Goal: Task Accomplishment & Management: Manage account settings

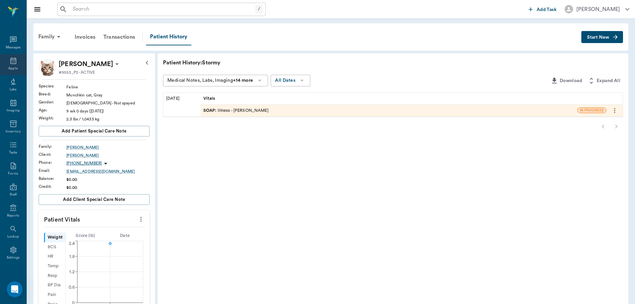
click at [12, 62] on icon at bounding box center [13, 60] width 6 height 7
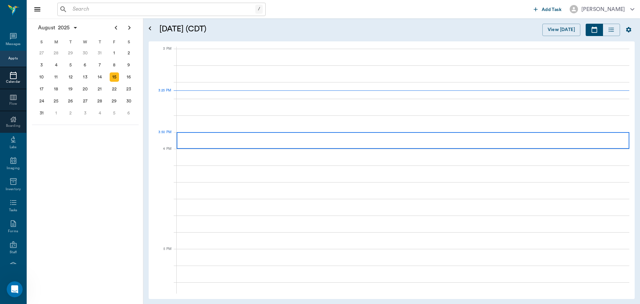
scroll to position [701, 0]
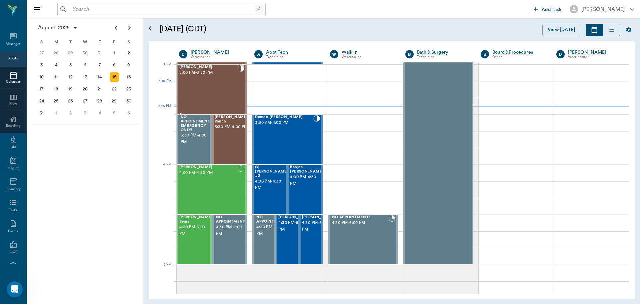
click at [227, 88] on div "Missy Martin 3:00 PM - 3:30 PM" at bounding box center [208, 89] width 58 height 49
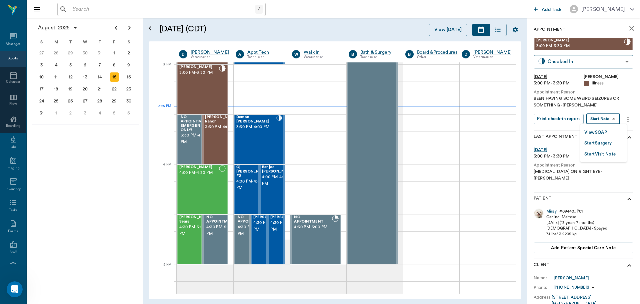
click at [610, 120] on body "/ ​ Add Task Dr. Bert Ellsworth Nectar Messages Appts Calendar Flow Boarding La…" at bounding box center [320, 152] width 640 height 304
click at [603, 133] on button "View SOAP" at bounding box center [596, 133] width 23 height 8
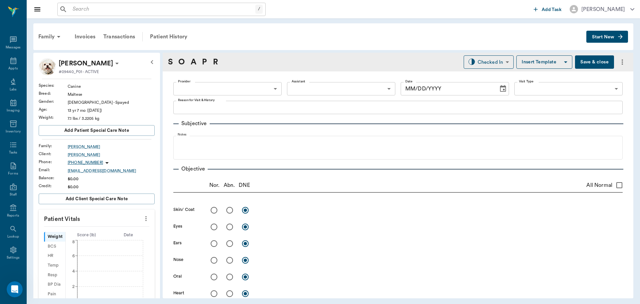
type input "63ec2f075fda476ae8351a4d"
type input "65d2be4f46e3a538d89b8c15"
type textarea "BEEN HAVING SOME WEIRD SEIZURES OR SOMETHING -LORY"
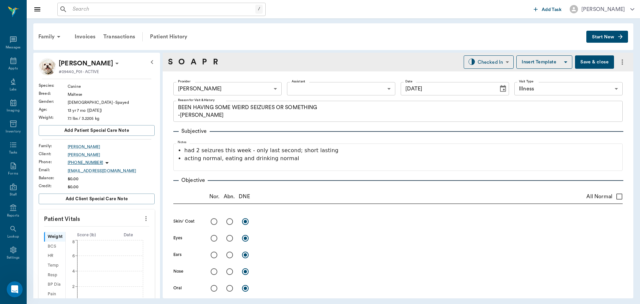
type input "[DATE]"
click at [11, 59] on icon at bounding box center [13, 61] width 8 height 8
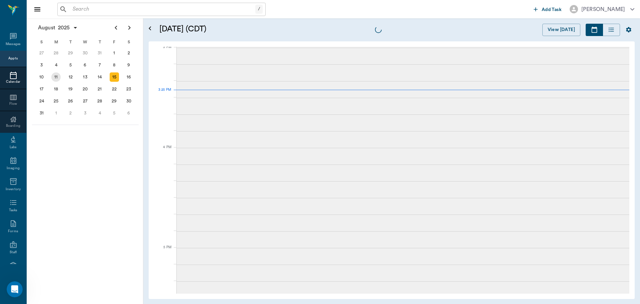
scroll to position [702, 0]
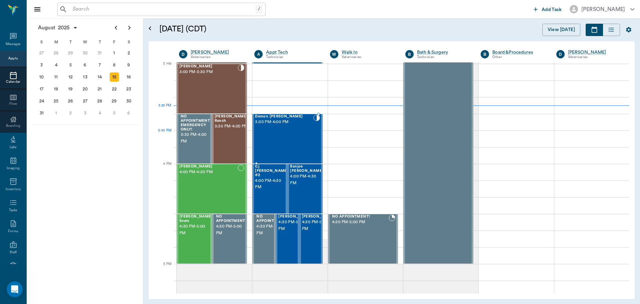
click at [274, 138] on div "Demon [PERSON_NAME] 3:30 PM - 4:00 PM" at bounding box center [284, 138] width 58 height 49
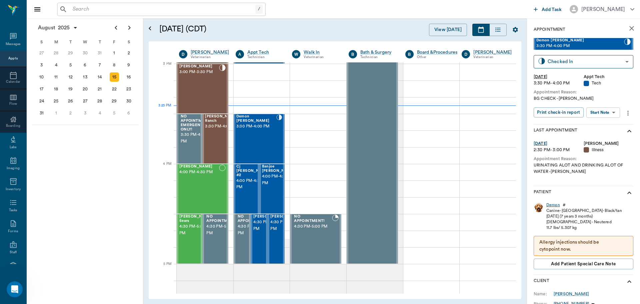
click at [551, 204] on div "Demon" at bounding box center [553, 205] width 14 height 6
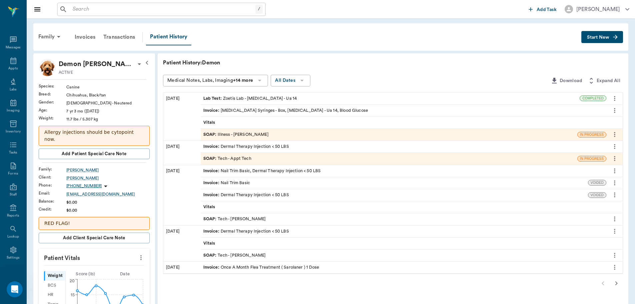
click at [248, 136] on div "SOAP : Illness - Dr. Bert Ellsworth" at bounding box center [235, 134] width 65 height 6
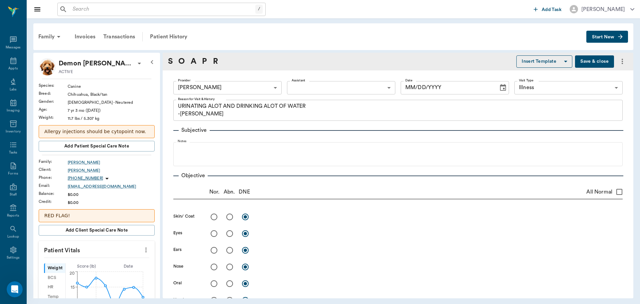
type input "63ec2f075fda476ae8351a4d"
type input "65d2be4f46e3a538d89b8c15"
type textarea "URINATING ALOT AND DRINKING ALOT OF WATER -LORY"
type input "08/07/2025"
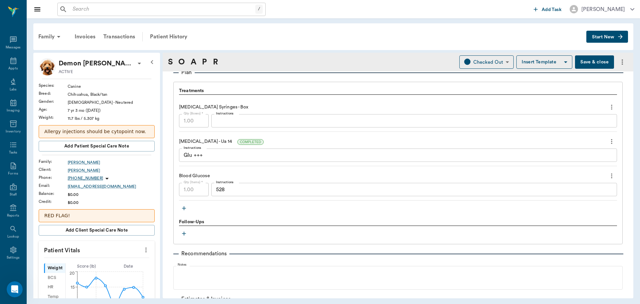
scroll to position [535, 0]
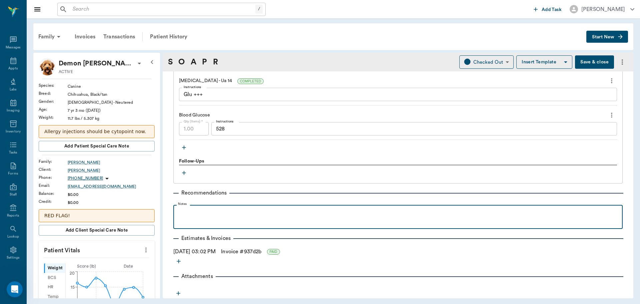
click at [208, 210] on p at bounding box center [398, 212] width 443 height 8
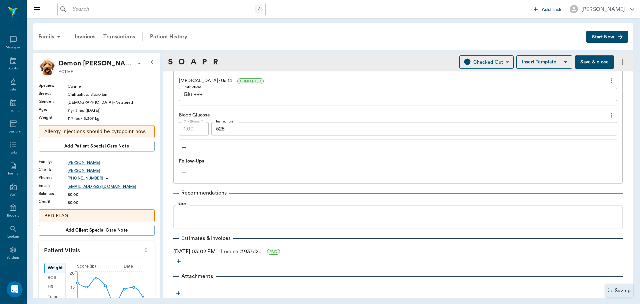
click at [588, 61] on button "Save & close" at bounding box center [594, 61] width 39 height 13
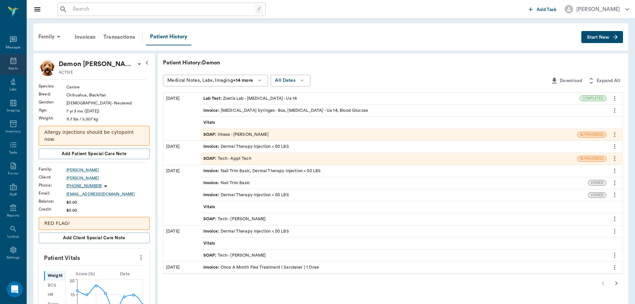
click at [12, 62] on icon at bounding box center [13, 60] width 6 height 7
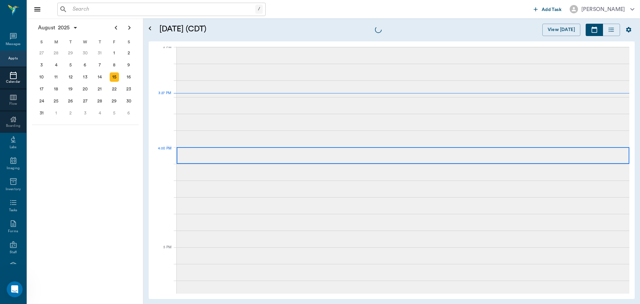
scroll to position [701, 0]
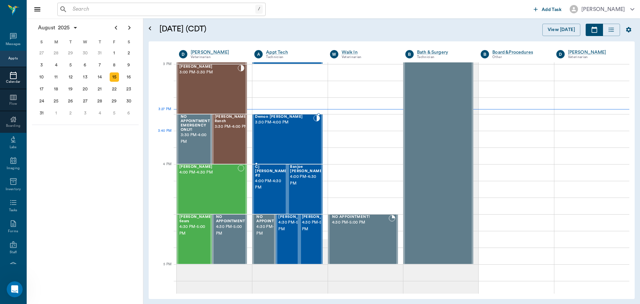
click at [290, 135] on div "Demon [PERSON_NAME] 3:30 PM - 4:00 PM" at bounding box center [284, 139] width 58 height 49
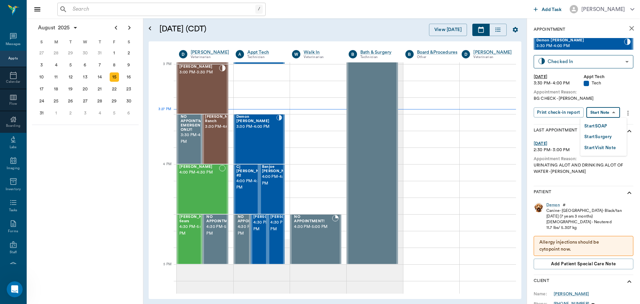
click at [618, 110] on body "/ ​ Add Task Dr. Bert Ellsworth Nectar Messages Appts Calendar Flow Boarding La…" at bounding box center [320, 152] width 640 height 304
click at [599, 125] on button "Start SOAP" at bounding box center [596, 126] width 23 height 8
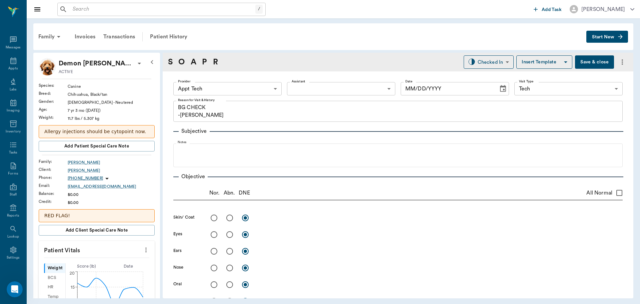
type input "63ec2f075fda476ae8351a4c"
type input "65d2be4f46e3a538d89b8c1a"
type textarea "BG CHECK -LORY"
type input "[DATE]"
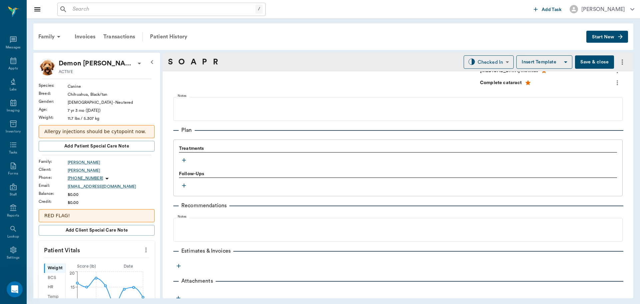
scroll to position [421, 0]
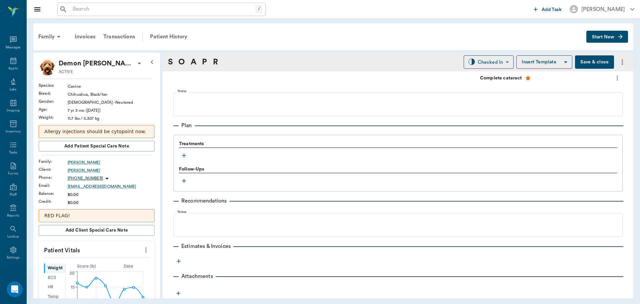
click at [182, 155] on icon "button" at bounding box center [184, 155] width 7 height 7
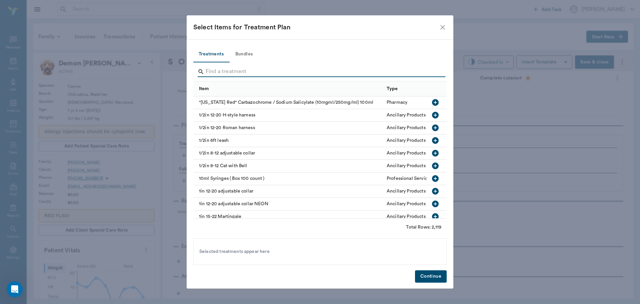
click at [224, 69] on input "Search" at bounding box center [321, 71] width 230 height 11
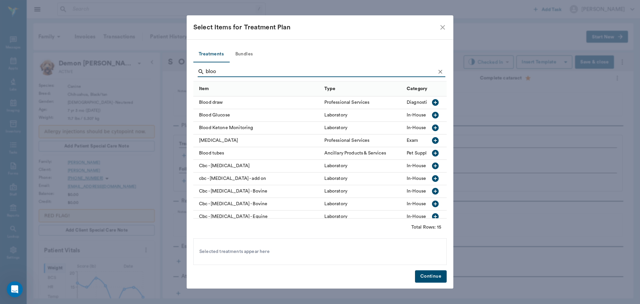
type input "bloo"
click at [432, 113] on icon "button" at bounding box center [435, 115] width 7 height 7
click at [430, 273] on button "Continue" at bounding box center [431, 276] width 32 height 12
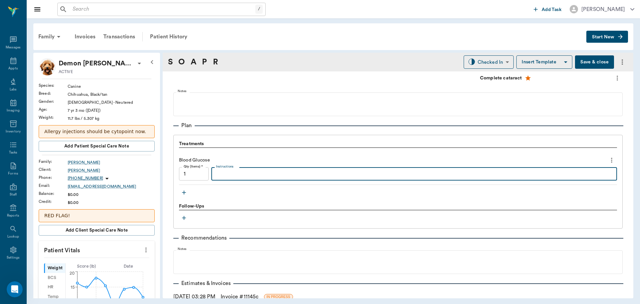
click at [241, 174] on textarea "Instructions" at bounding box center [414, 174] width 396 height 8
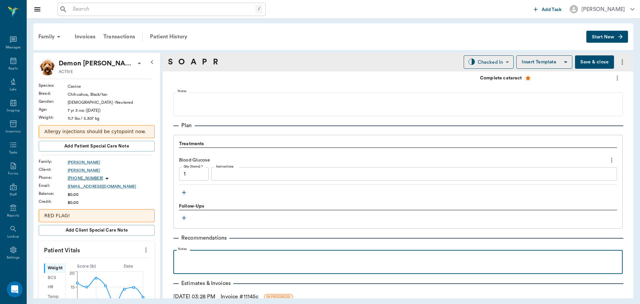
click at [190, 257] on p at bounding box center [398, 257] width 443 height 8
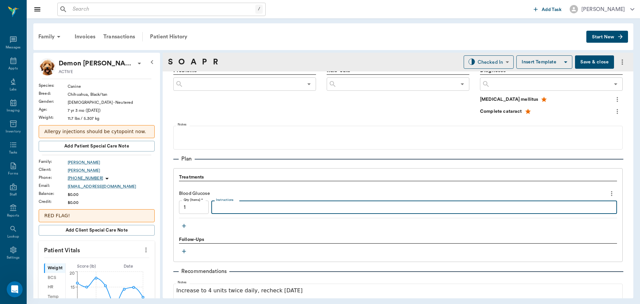
click at [249, 208] on textarea "Instructions" at bounding box center [414, 207] width 396 height 8
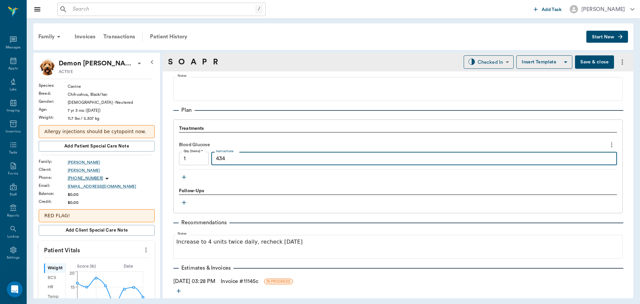
scroll to position [433, 0]
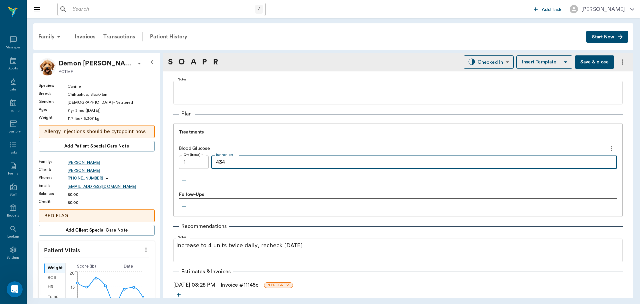
type textarea "434"
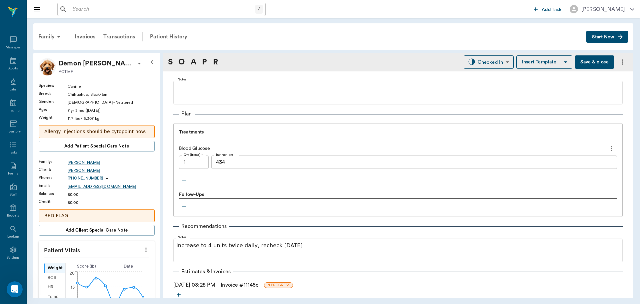
click at [240, 283] on link "Invoice # 11145c" at bounding box center [240, 285] width 38 height 8
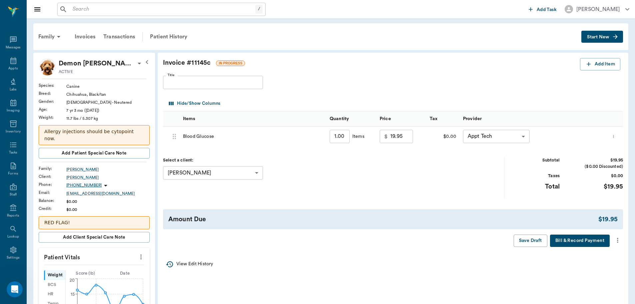
click at [616, 239] on icon "more" at bounding box center [617, 240] width 7 height 8
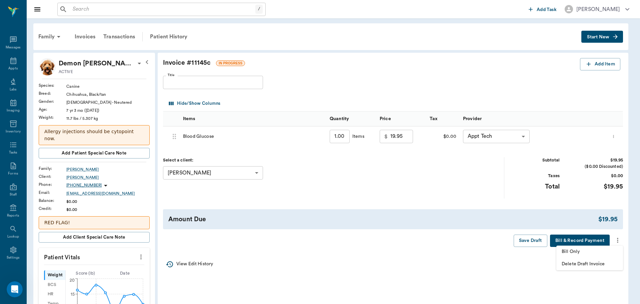
click at [584, 251] on span "Bill Only" at bounding box center [590, 251] width 56 height 7
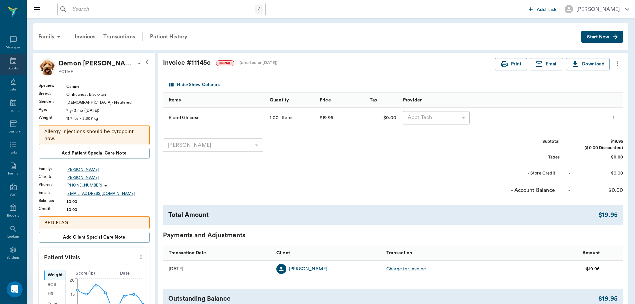
click at [11, 64] on icon at bounding box center [13, 61] width 8 height 8
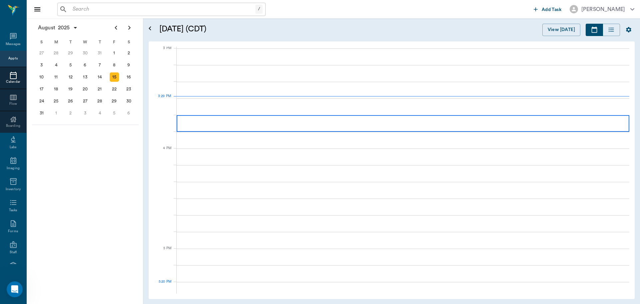
scroll to position [701, 0]
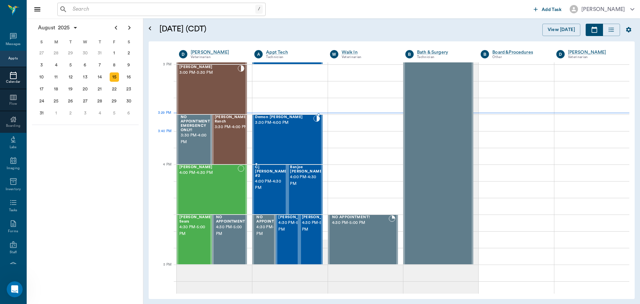
click at [294, 132] on div "Demon [PERSON_NAME] 3:30 PM - 4:00 PM" at bounding box center [284, 139] width 58 height 49
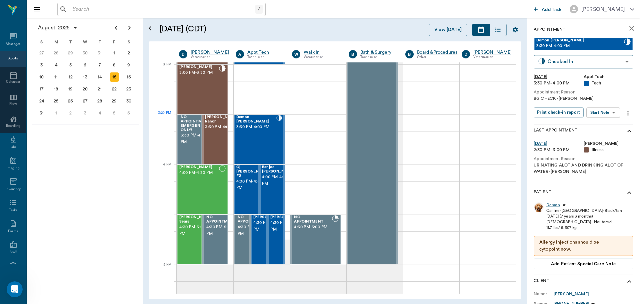
click at [552, 206] on div "Demon" at bounding box center [553, 205] width 14 height 6
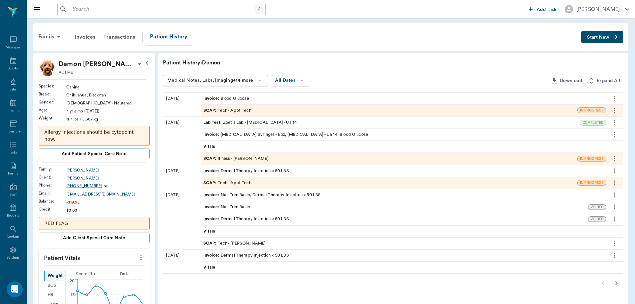
click at [256, 159] on div "SOAP : Illness - Dr. Bert Ellsworth" at bounding box center [235, 158] width 65 height 6
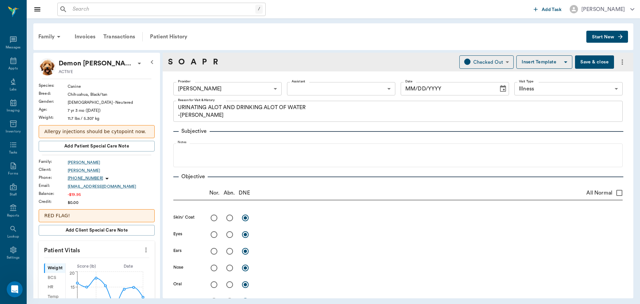
type input "63ec2f075fda476ae8351a4d"
type input "65d2be4f46e3a538d89b8c15"
type textarea "URINATING ALOT AND DRINKING ALOT OF WATER -LORY"
type input "08/07/2025"
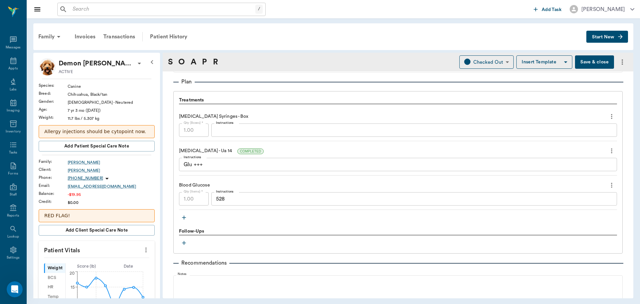
scroll to position [535, 0]
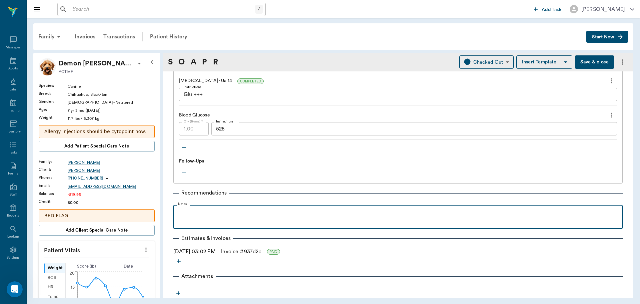
click at [214, 217] on div at bounding box center [398, 216] width 443 height 17
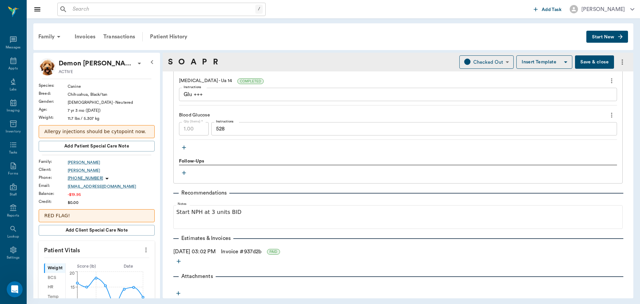
click at [585, 62] on button "Save & close" at bounding box center [594, 61] width 39 height 13
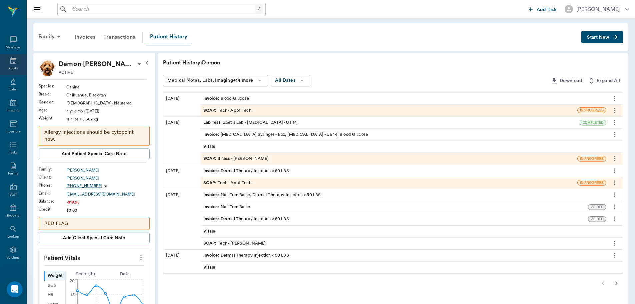
click at [9, 63] on icon at bounding box center [13, 61] width 8 height 8
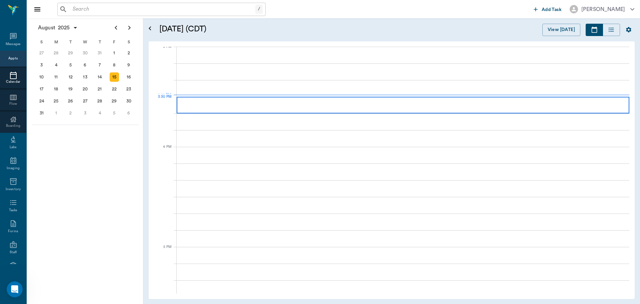
scroll to position [702, 0]
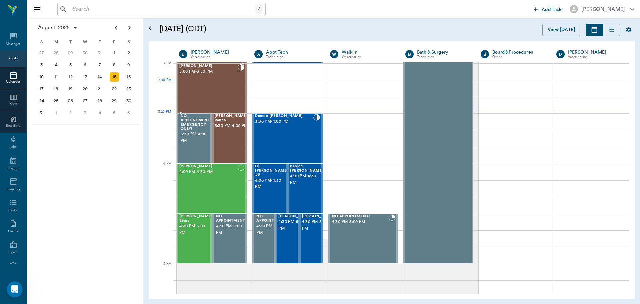
click at [214, 94] on div "Missy Martin 3:00 PM - 3:30 PM" at bounding box center [208, 88] width 58 height 49
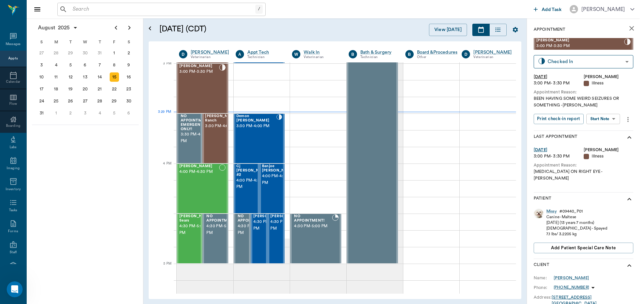
click at [603, 114] on body "/ ​ Add Task Dr. Bert Ellsworth Nectar Messages Appts Calendar Flow Boarding La…" at bounding box center [320, 152] width 640 height 304
click at [601, 131] on button "View SOAP" at bounding box center [596, 133] width 23 height 8
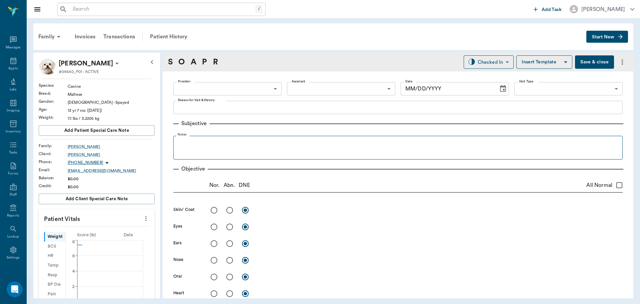
type input "63ec2f075fda476ae8351a4d"
type input "65d2be4f46e3a538d89b8c15"
type textarea "BEEN HAVING SOME WEIRD SEIZURES OR SOMETHING -LORY"
type input "[DATE]"
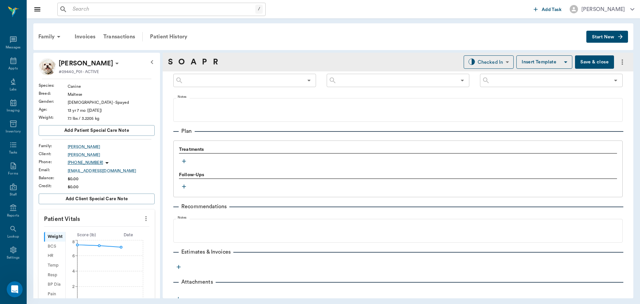
scroll to position [401, 0]
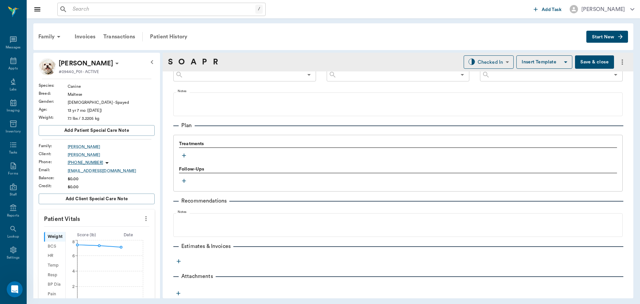
click at [184, 155] on icon "button" at bounding box center [184, 156] width 4 height 4
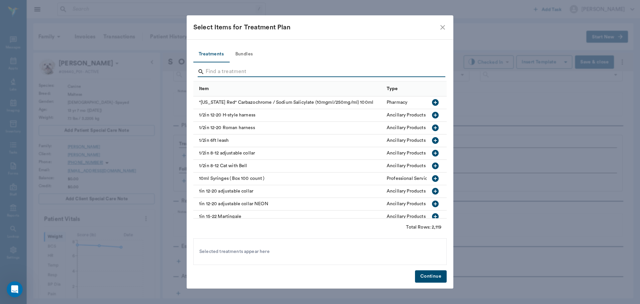
click at [228, 74] on input "Search" at bounding box center [321, 71] width 230 height 11
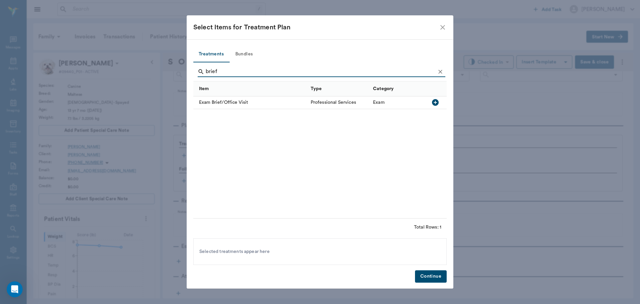
click at [433, 103] on icon "button" at bounding box center [435, 102] width 7 height 7
type input "b"
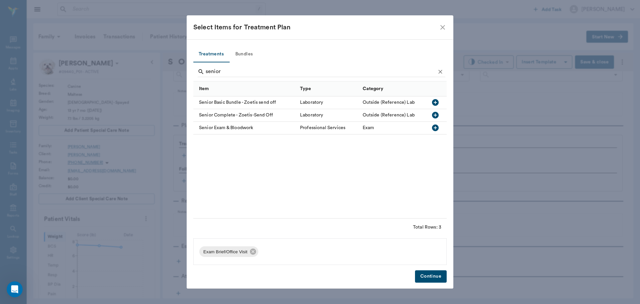
click at [436, 104] on icon "button" at bounding box center [435, 102] width 7 height 7
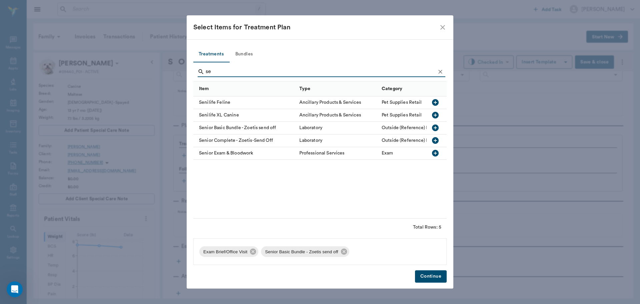
type input "s"
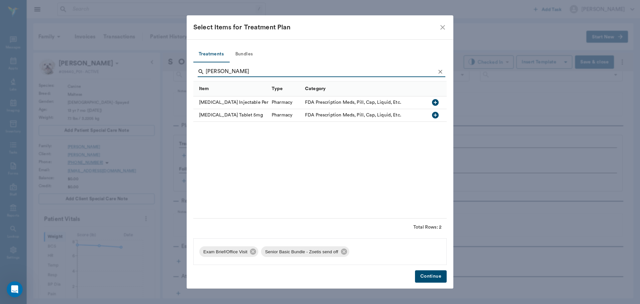
type input "diaz"
click at [439, 104] on icon "button" at bounding box center [435, 102] width 8 height 8
click at [436, 277] on button "Continue" at bounding box center [431, 276] width 32 height 12
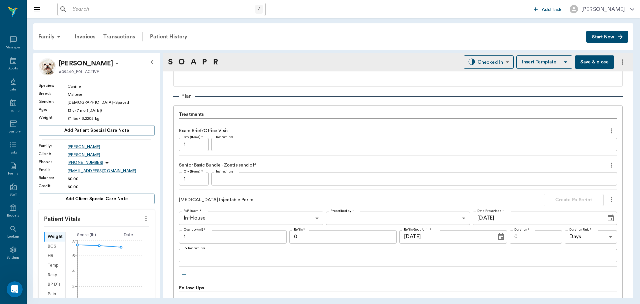
scroll to position [467, 0]
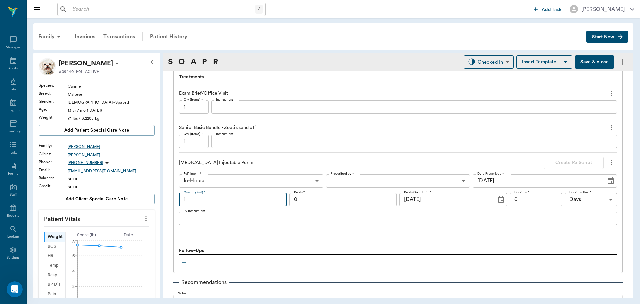
click at [257, 197] on input "1" at bounding box center [233, 199] width 108 height 13
type input "1.2"
drag, startPoint x: 204, startPoint y: 225, endPoint x: 210, endPoint y: 208, distance: 18.3
click at [210, 209] on div "Diazepam Injectable Per ml Create Rx Script Fulfillment * In-House In-House Ful…" at bounding box center [398, 192] width 438 height 73
click at [209, 222] on div "x Rx Instructions" at bounding box center [398, 217] width 438 height 13
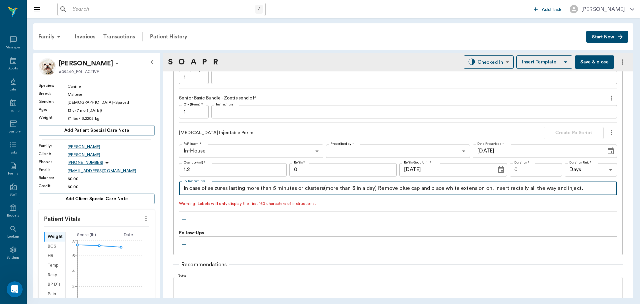
scroll to position [501, 0]
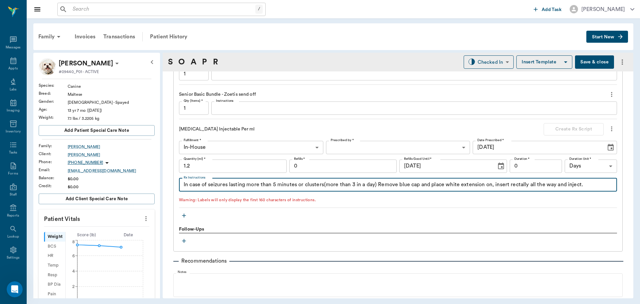
type textarea "In case of seizures lasting more than 5 minutes or clusters(more than 3 in a da…"
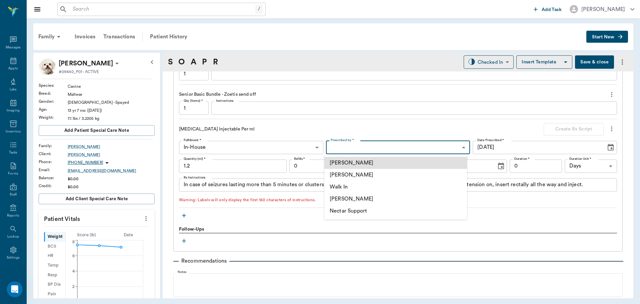
click at [392, 146] on body "/ ​ Add Task Dr. Bert Ellsworth Nectar Messages Appts Labs Imaging Inventory Ta…" at bounding box center [320, 152] width 640 height 304
click at [374, 176] on li "[PERSON_NAME]" at bounding box center [395, 175] width 143 height 12
type input "63ec2f075fda476ae8351a4d"
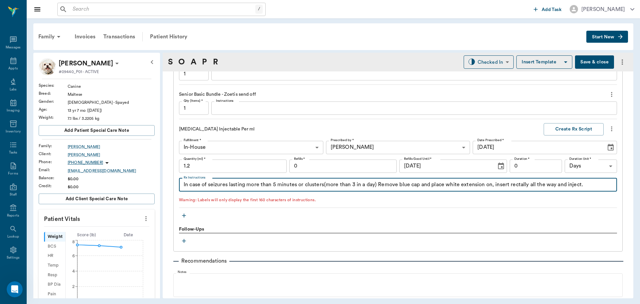
click at [246, 187] on textarea "In case of seizures lasting more than 5 minutes or clusters(more than 3 in a da…" at bounding box center [398, 185] width 429 height 8
click at [208, 185] on textarea "In case of seizures lasting more than 5 minutes or clusters(more than 3 in a da…" at bounding box center [398, 185] width 429 height 8
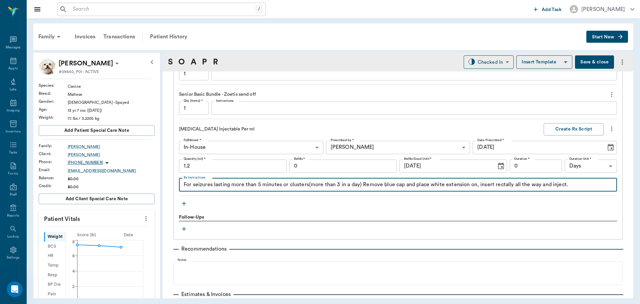
type textarea "For seizures lasting more than 5 minutes or clusters(more than 3 in a day) Remo…"
click at [336, 165] on input "0" at bounding box center [343, 165] width 108 height 13
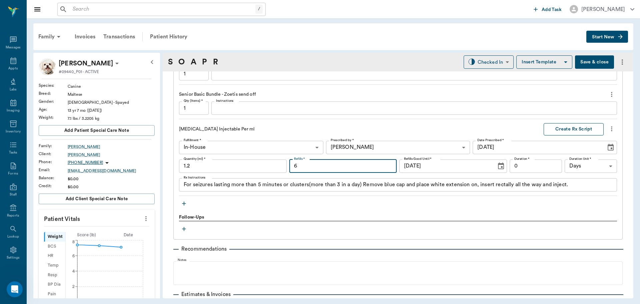
type input "6"
click at [574, 129] on button "Create Rx Script" at bounding box center [574, 129] width 60 height 12
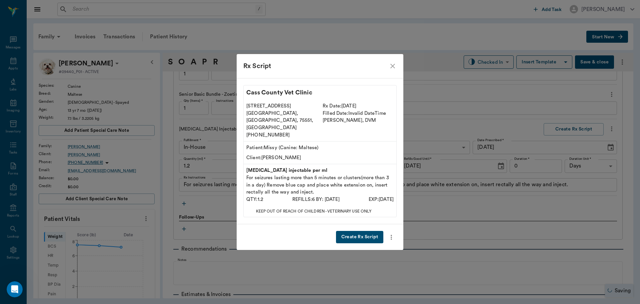
click at [369, 231] on button "Create Rx Script" at bounding box center [359, 237] width 47 height 12
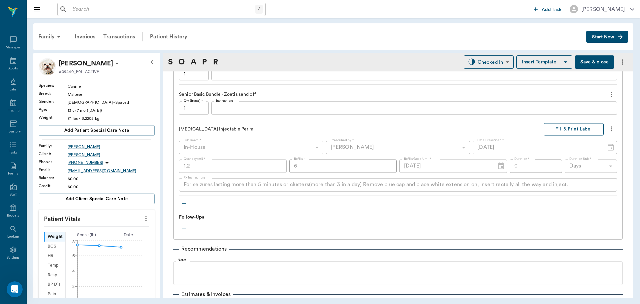
click at [560, 130] on button "Fill & Print Label" at bounding box center [574, 129] width 60 height 12
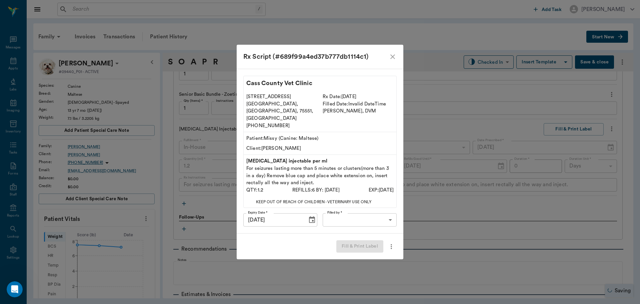
click at [370, 208] on body "/ ​ Add Task Dr. Bert Ellsworth Nectar Messages Appts Labs Imaging Inventory Ta…" at bounding box center [320, 152] width 640 height 304
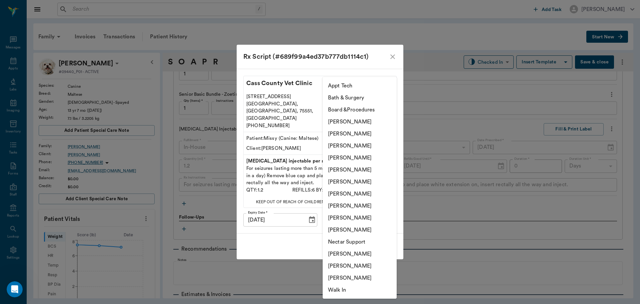
click at [362, 142] on li "[PERSON_NAME]" at bounding box center [360, 146] width 74 height 12
type input "63ec2f075fda476ae8351a4d"
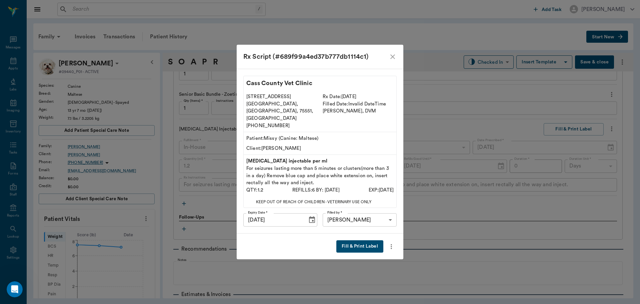
click at [362, 240] on button "Fill & Print Label" at bounding box center [359, 246] width 47 height 12
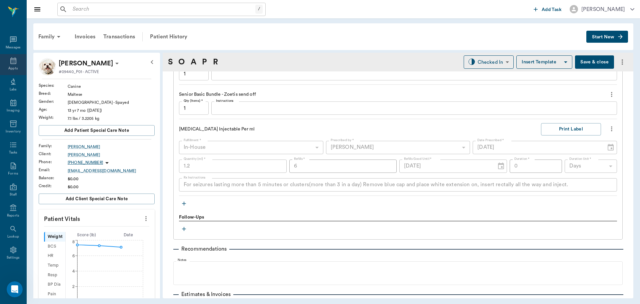
click at [9, 60] on icon at bounding box center [13, 61] width 8 height 8
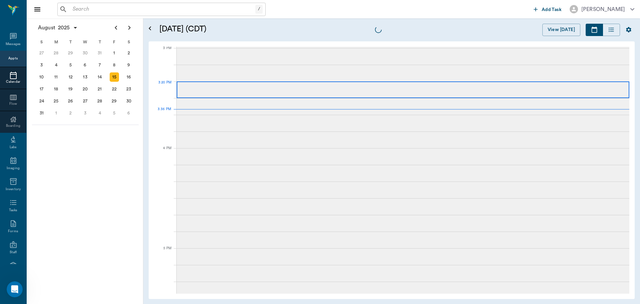
scroll to position [701, 0]
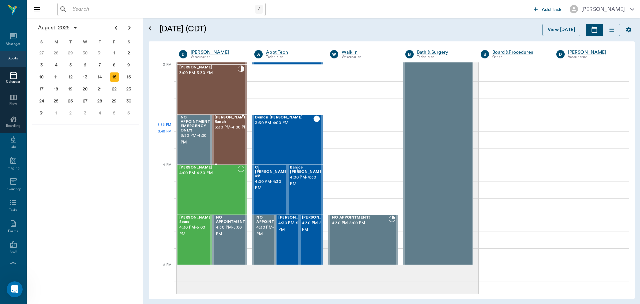
click at [231, 131] on span "3:30 PM - 4:00 PM" at bounding box center [232, 127] width 34 height 7
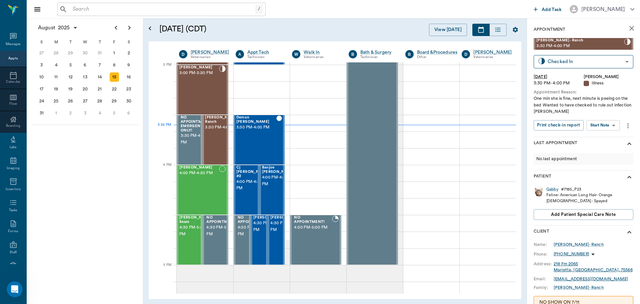
click at [605, 119] on div "Gabby Reynolds- Ranch 3:30 PM - 4:00 PM Checked In CHECKED_IN ​ Fri, Aug 15, 20…" at bounding box center [584, 87] width 100 height 99
click at [604, 127] on body "/ ​ Add Task Dr. Bert Ellsworth Nectar Messages Appts Calendar Flow Boarding La…" at bounding box center [320, 152] width 640 height 304
click at [604, 143] on li "Start SOAP" at bounding box center [604, 138] width 46 height 11
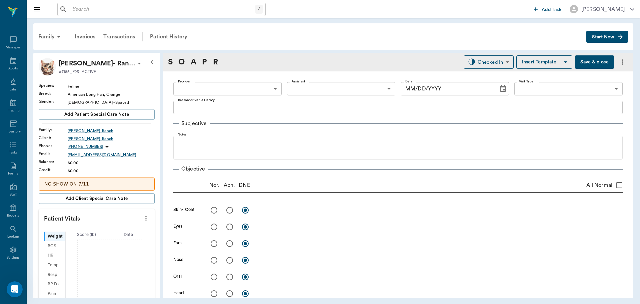
type input "63ec2f075fda476ae8351a4d"
type input "65d2be4f46e3a538d89b8c15"
type textarea "One min she is fine, next minute is peeing on the bed Wanted to have checked to…"
type input "[DATE]"
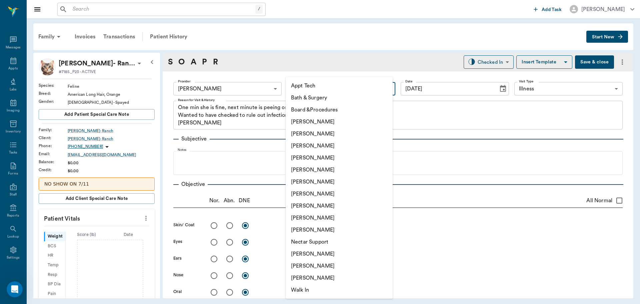
click at [346, 90] on body "/ ​ Add Task Dr. Bert Ellsworth Nectar Messages Appts Labs Imaging Inventory Ta…" at bounding box center [320, 152] width 640 height 304
click at [145, 216] on div at bounding box center [320, 152] width 640 height 304
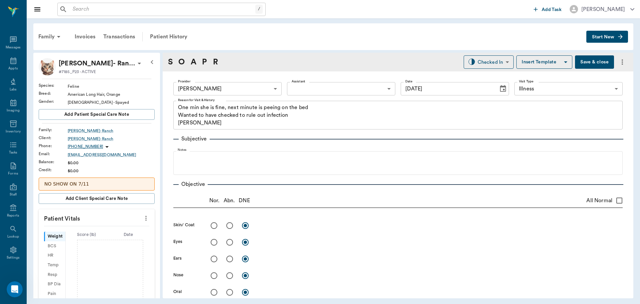
click at [142, 220] on icon "more" at bounding box center [145, 218] width 7 height 8
click at [118, 233] on li "Enter Vitals" at bounding box center [113, 229] width 67 height 12
click at [111, 232] on input "text" at bounding box center [96, 237] width 58 height 13
type input "9"
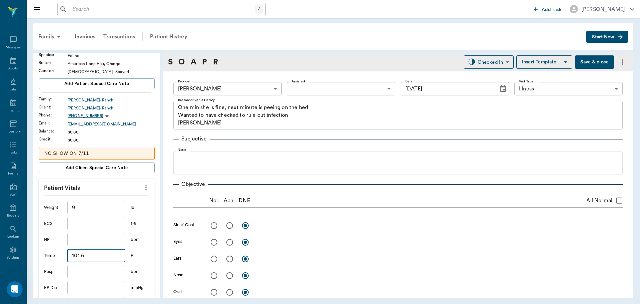
scroll to position [100, 0]
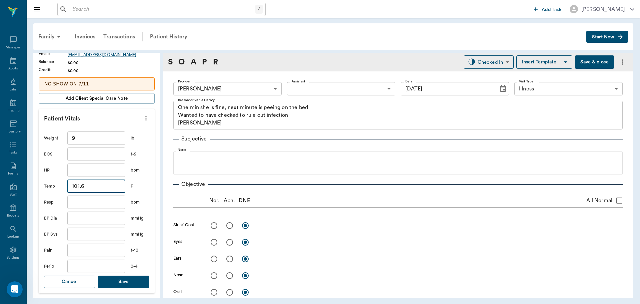
type input "101.6"
click at [120, 284] on button "Save" at bounding box center [123, 281] width 51 height 12
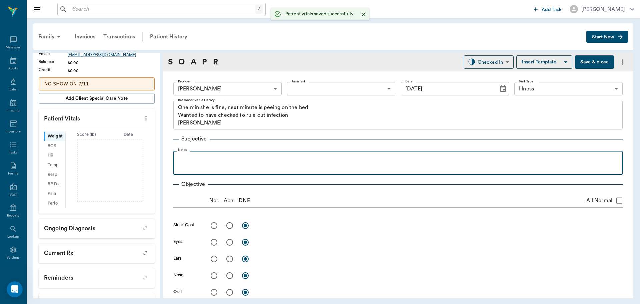
scroll to position [108, 0]
click at [203, 156] on p at bounding box center [398, 158] width 443 height 8
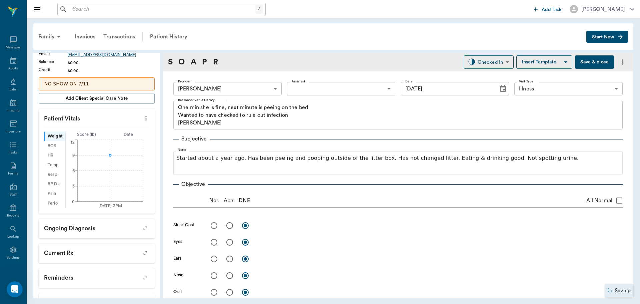
click at [587, 59] on button "Save & close" at bounding box center [594, 61] width 39 height 13
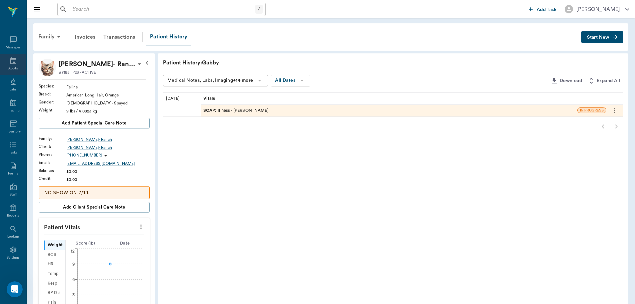
click at [10, 68] on div "Appts" at bounding box center [12, 68] width 9 height 5
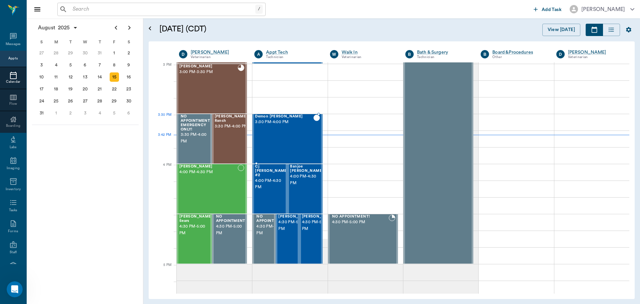
scroll to position [701, 0]
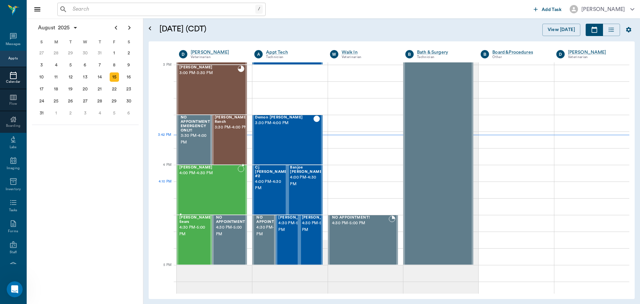
click at [226, 184] on div "[PERSON_NAME] 4:00 PM - 4:30 PM" at bounding box center [208, 189] width 58 height 49
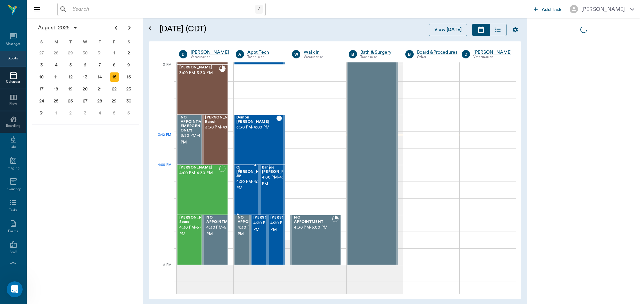
click at [250, 181] on span "4:00 PM - 4:30 PM" at bounding box center [252, 184] width 33 height 13
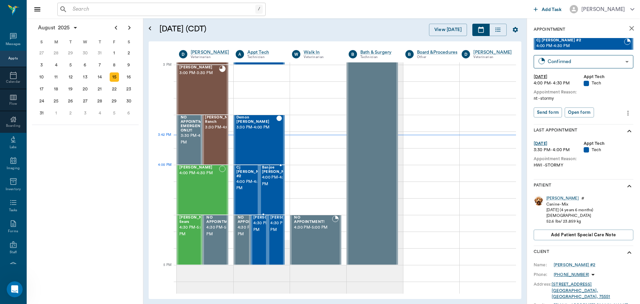
click at [270, 179] on span "4:00 PM - 4:30 PM" at bounding box center [278, 180] width 33 height 13
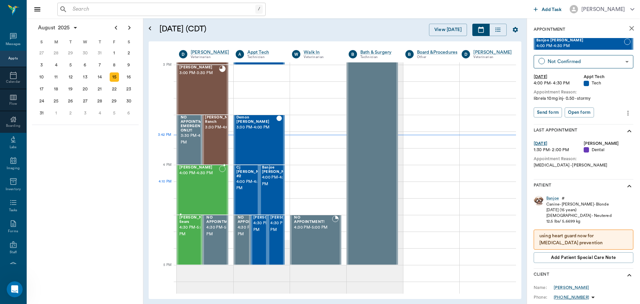
click at [211, 192] on div "[PERSON_NAME] 4:00 PM - 4:30 PM" at bounding box center [199, 189] width 40 height 49
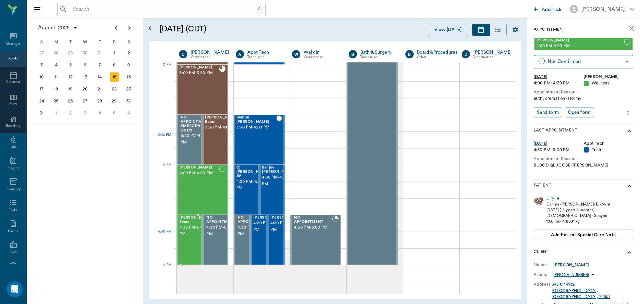
click at [189, 237] on span "4:30 PM - 5:00 PM" at bounding box center [195, 230] width 33 height 13
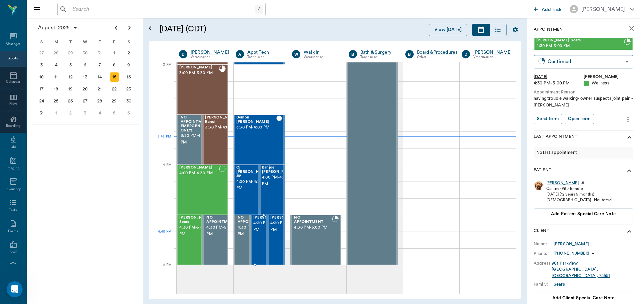
click at [256, 233] on span "4:30 PM - 5:00 PM" at bounding box center [269, 226] width 33 height 13
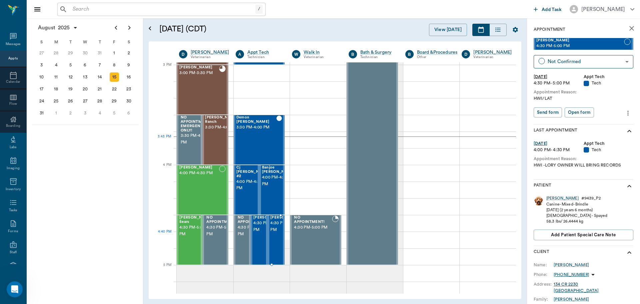
click at [274, 233] on span "4:30 PM - 5:00 PM" at bounding box center [286, 226] width 33 height 13
click at [191, 237] on span "4:30 PM - 5:00 PM" at bounding box center [195, 230] width 33 height 13
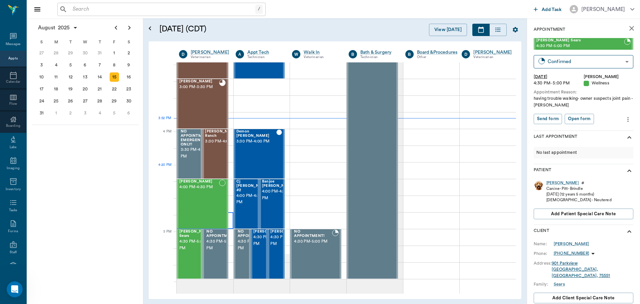
scroll to position [734, 0]
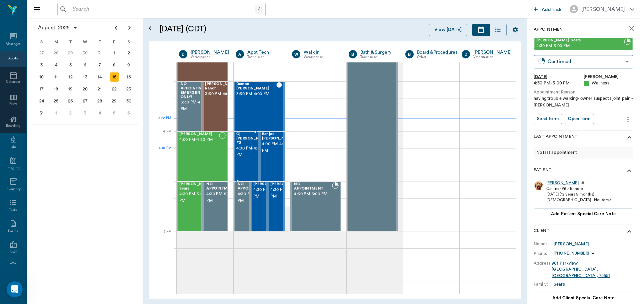
click at [245, 156] on span "4:00 PM - 4:30 PM" at bounding box center [252, 151] width 33 height 13
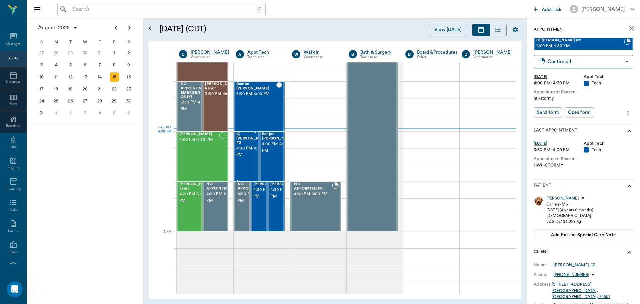
click at [251, 149] on span "4:00 PM - 4:30 PM" at bounding box center [252, 151] width 33 height 13
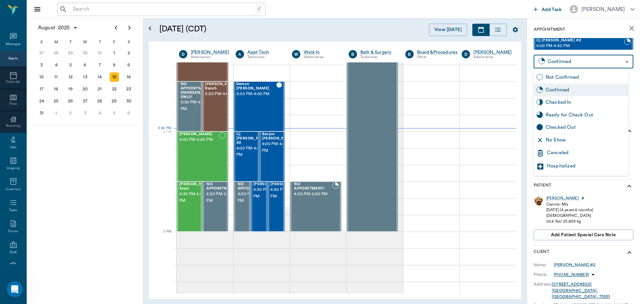
click at [620, 62] on body "/ ​ Add Task [PERSON_NAME] Nectar Messages Appts Calendar Flow Boarding Labs Im…" at bounding box center [320, 152] width 640 height 304
click at [495, 196] on div at bounding box center [320, 152] width 640 height 304
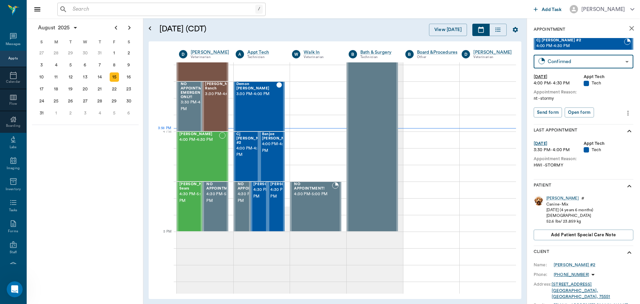
click at [626, 130] on icon "show more" at bounding box center [630, 131] width 8 height 8
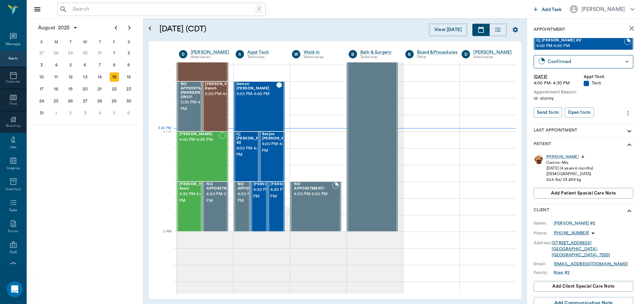
click at [626, 130] on icon "show more" at bounding box center [630, 131] width 8 height 8
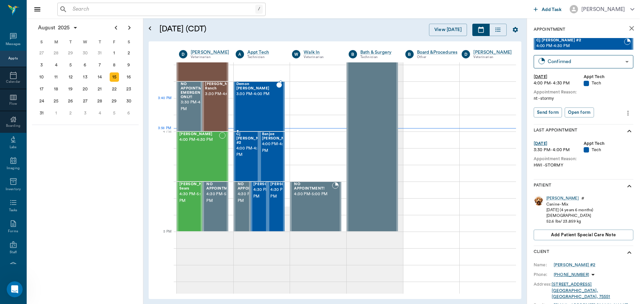
click at [255, 103] on div "Demon [PERSON_NAME] 3:30 PM - 4:00 PM" at bounding box center [256, 106] width 40 height 49
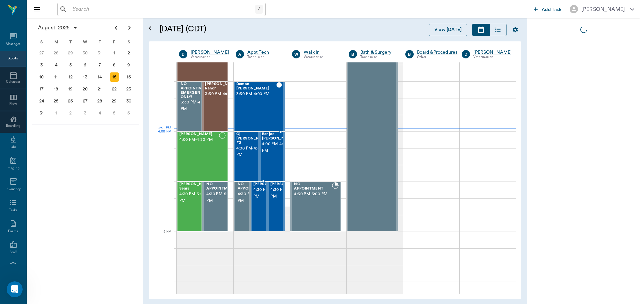
click at [239, 147] on span "4:00 PM - 4:30 PM" at bounding box center [252, 151] width 33 height 13
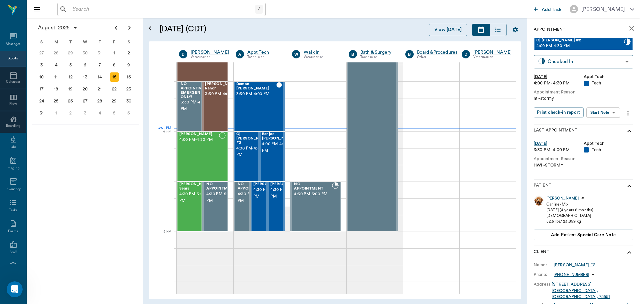
type input "CHECKED_IN"
click at [614, 111] on body "/ ​ Add Task [PERSON_NAME] Nectar Messages Appts Calendar Flow Boarding Labs Im…" at bounding box center [320, 152] width 640 height 304
click at [611, 126] on li "Start SOAP" at bounding box center [604, 125] width 46 height 11
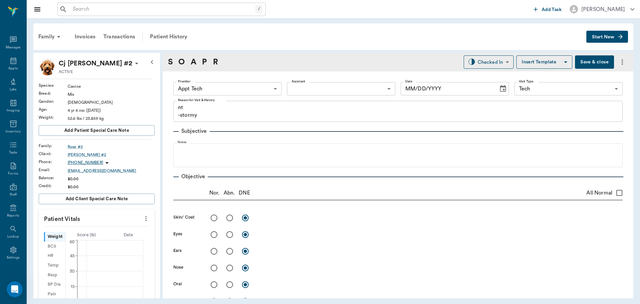
type input "63ec2f075fda476ae8351a4c"
type input "65d2be4f46e3a538d89b8c1a"
type textarea "nt -stormy"
type input "[DATE]"
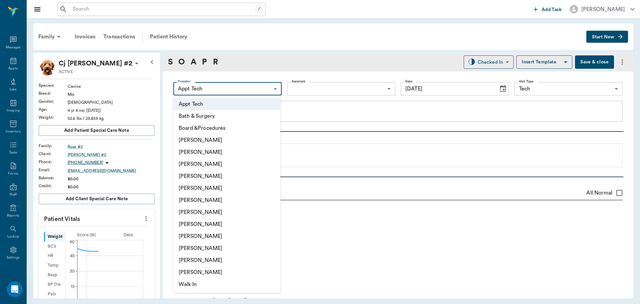
click at [249, 88] on body "/ ​ Add Task [PERSON_NAME] Nectar Messages Appts Labs Imaging Inventory Tasks F…" at bounding box center [320, 152] width 640 height 304
click at [217, 201] on li "[PERSON_NAME]" at bounding box center [226, 200] width 107 height 12
type input "682b670d8bdc6f7f8feef3db"
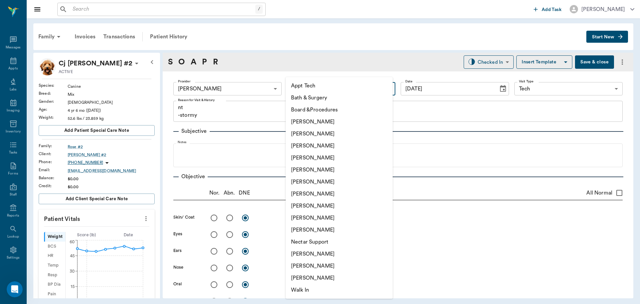
click at [343, 91] on body "/ ​ Add Task [PERSON_NAME] Nectar Messages Appts Labs Imaging Inventory Tasks F…" at bounding box center [320, 152] width 640 height 304
click at [336, 252] on li "[PERSON_NAME]" at bounding box center [339, 254] width 107 height 12
type input "6740bf97de10e07744acf1eb"
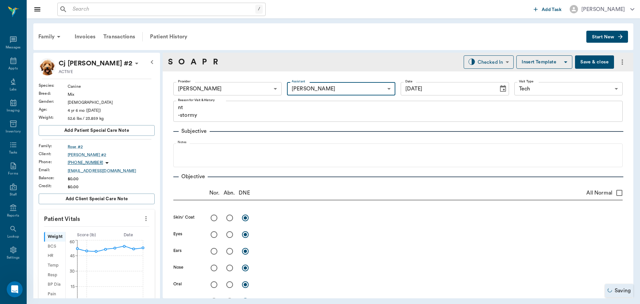
scroll to position [100, 0]
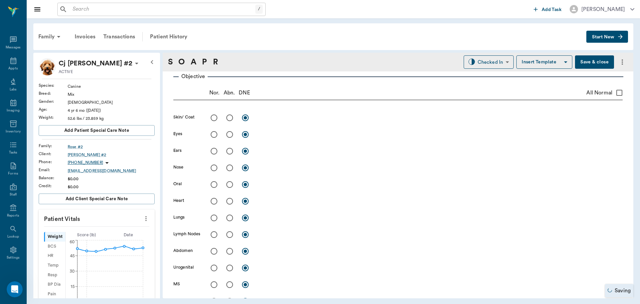
click at [142, 219] on icon "more" at bounding box center [145, 218] width 7 height 8
click at [114, 232] on span "Enter Vitals" at bounding box center [113, 229] width 56 height 7
click at [112, 235] on span "Enlarge" at bounding box center [121, 234] width 42 height 4
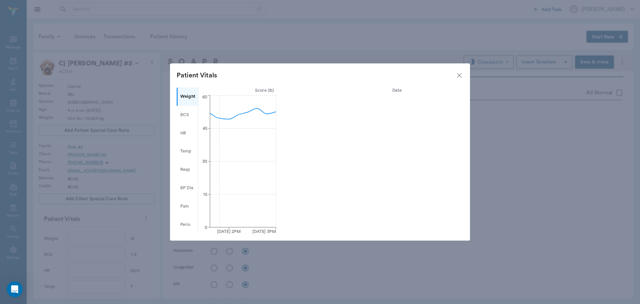
click at [459, 77] on icon "close" at bounding box center [459, 75] width 8 height 8
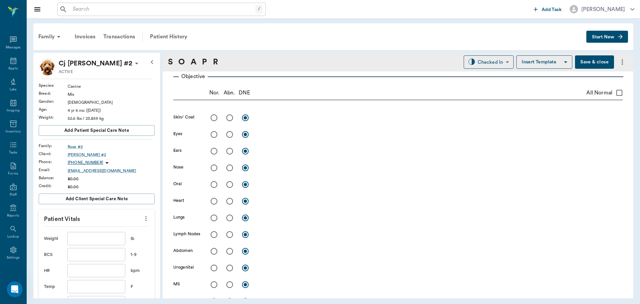
click at [93, 234] on input "text" at bounding box center [96, 238] width 58 height 13
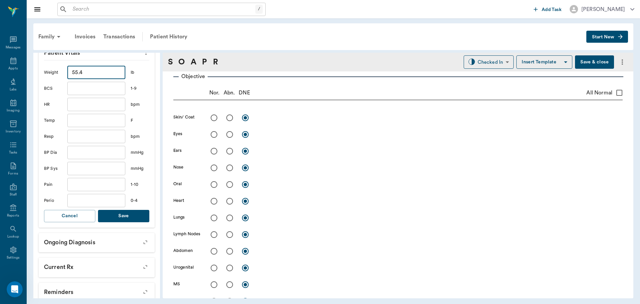
scroll to position [167, 0]
type input "55.4"
click at [122, 217] on button "Save" at bounding box center [123, 215] width 51 height 12
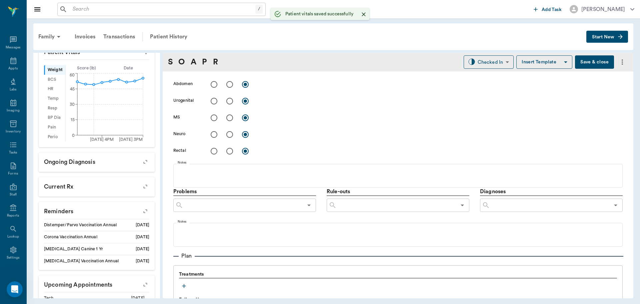
scroll to position [397, 0]
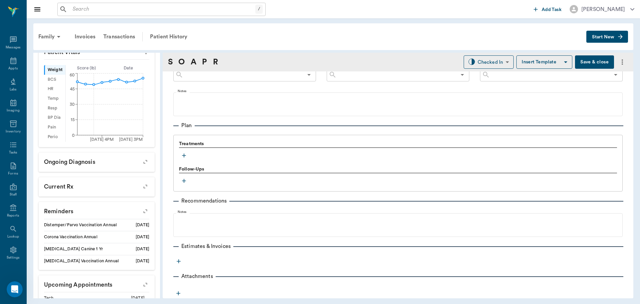
click at [185, 156] on icon "button" at bounding box center [184, 155] width 7 height 7
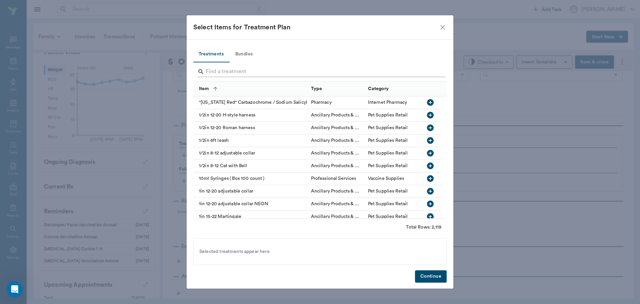
click at [239, 68] on input "Search" at bounding box center [321, 71] width 230 height 11
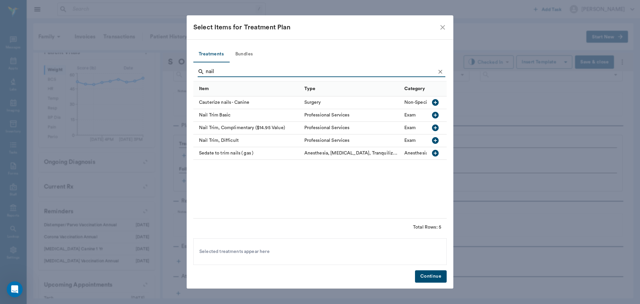
type input "nail"
click at [438, 116] on icon "button" at bounding box center [435, 115] width 7 height 7
click at [442, 277] on button "Continue" at bounding box center [431, 276] width 32 height 12
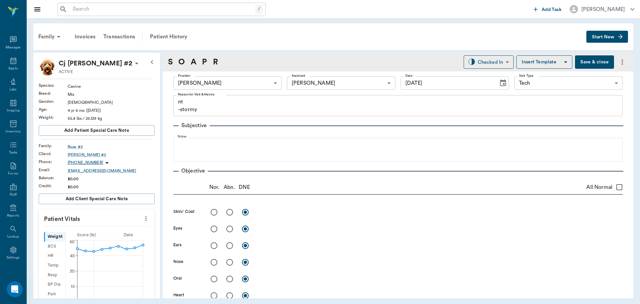
scroll to position [0, 0]
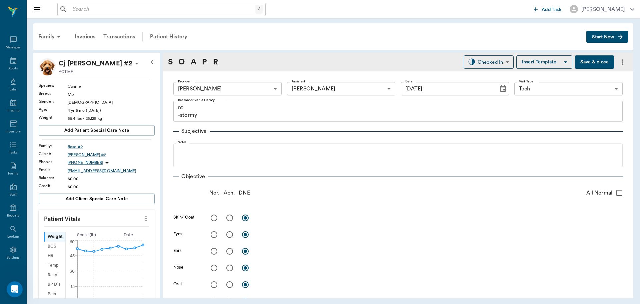
click at [585, 67] on button "Save & close" at bounding box center [594, 61] width 39 height 13
click at [12, 66] on div "Appts" at bounding box center [12, 68] width 9 height 5
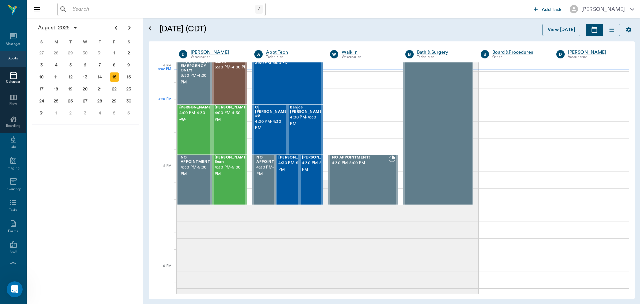
scroll to position [801, 0]
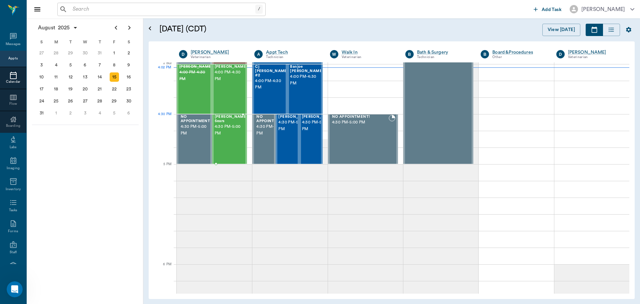
click at [223, 130] on span "4:30 PM - 5:00 PM" at bounding box center [231, 129] width 33 height 13
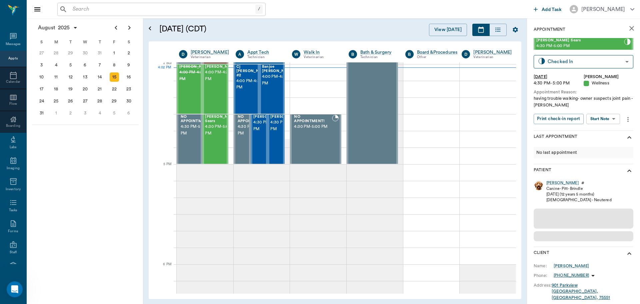
click at [614, 119] on body "/ ​ Add Task [PERSON_NAME] Nectar Messages Appts Calendar Flow Boarding Labs Im…" at bounding box center [320, 152] width 640 height 304
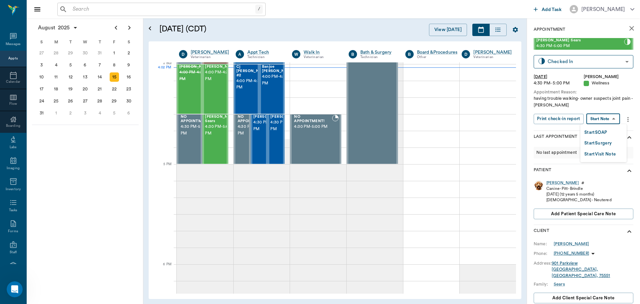
click at [607, 132] on button "Start SOAP" at bounding box center [596, 133] width 23 height 8
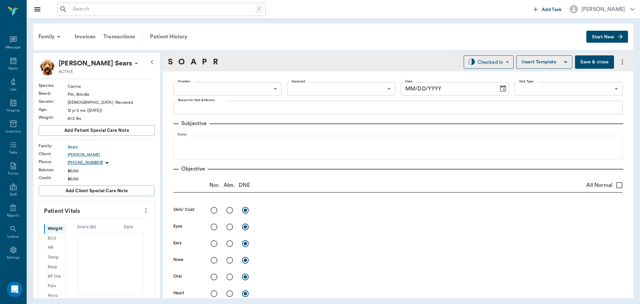
type input "63ec2f075fda476ae8351a4d"
type input "65d2be4f46e3a538d89b8c14"
type textarea "having trouble walking- owner suspects joint pain -[PERSON_NAME]"
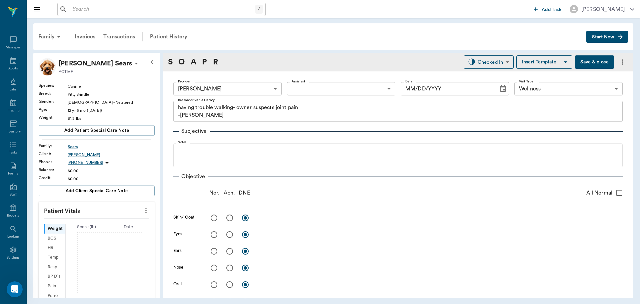
click at [338, 89] on body "/ ​ Add Task [PERSON_NAME] Nectar Messages Appts Labs Imaging Inventory Tasks F…" at bounding box center [320, 152] width 640 height 304
type input "[DATE]"
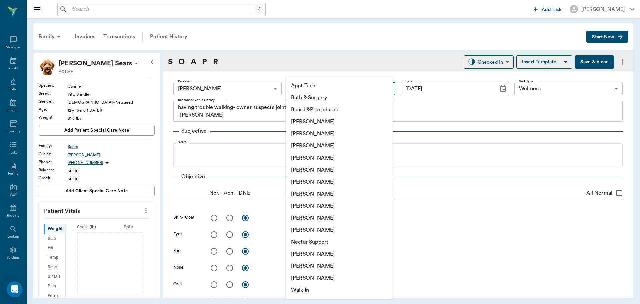
click at [338, 137] on li "[PERSON_NAME]" at bounding box center [339, 134] width 107 height 12
type input "642ef10e332a41444de2bad1"
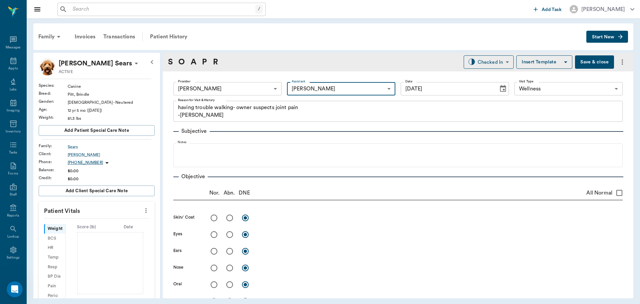
click at [141, 209] on div "Appt Tech Bath & Surgery Board &Procedures [PERSON_NAME] [PERSON_NAME] [PERSON_…" at bounding box center [320, 152] width 640 height 304
click at [141, 214] on button "more" at bounding box center [146, 210] width 11 height 11
click at [119, 218] on span "Enter Vitals" at bounding box center [113, 221] width 56 height 7
click at [109, 232] on div at bounding box center [320, 152] width 640 height 304
click at [101, 228] on span "Enlarge" at bounding box center [121, 226] width 42 height 4
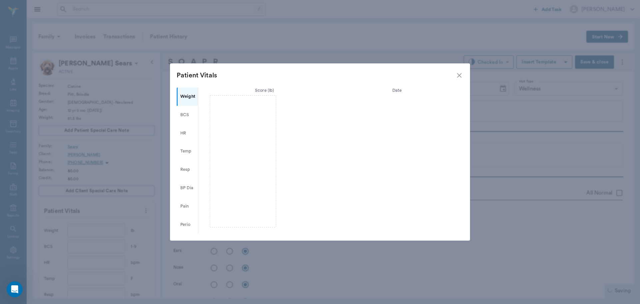
click at [461, 76] on icon "close" at bounding box center [459, 75] width 8 height 8
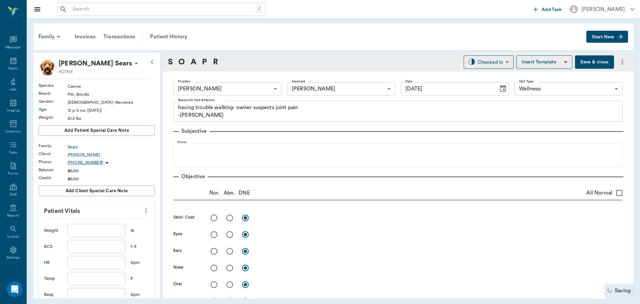
click at [102, 230] on input "text" at bounding box center [96, 230] width 58 height 13
type input "74.2"
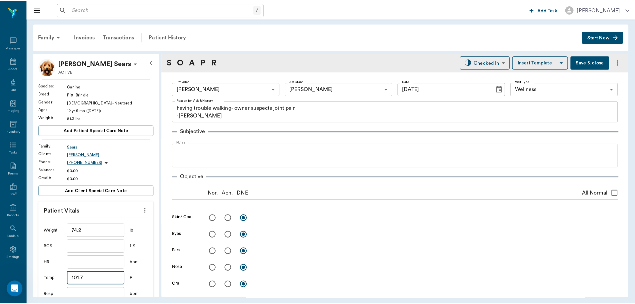
scroll to position [100, 0]
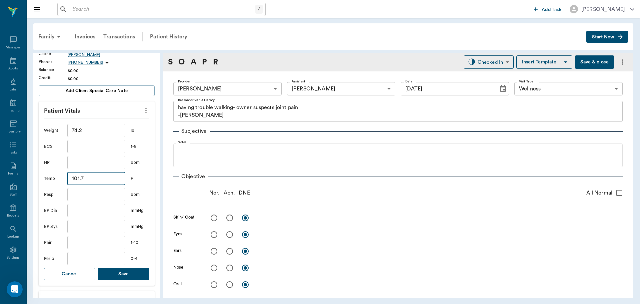
type input "101.7"
click at [122, 271] on button "Save" at bounding box center [123, 274] width 51 height 12
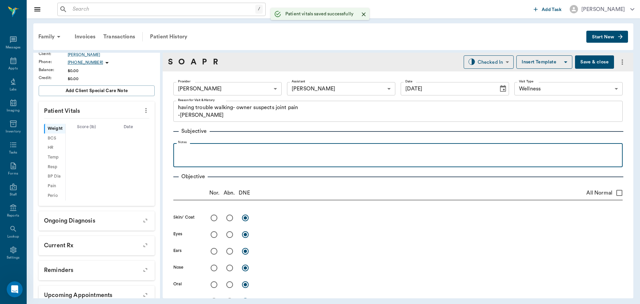
click at [239, 151] on p at bounding box center [398, 150] width 443 height 8
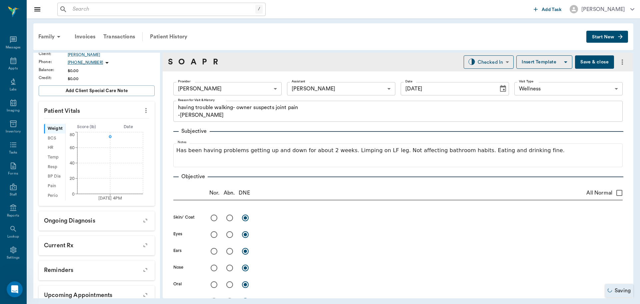
click at [595, 63] on button "Save & close" at bounding box center [594, 61] width 39 height 13
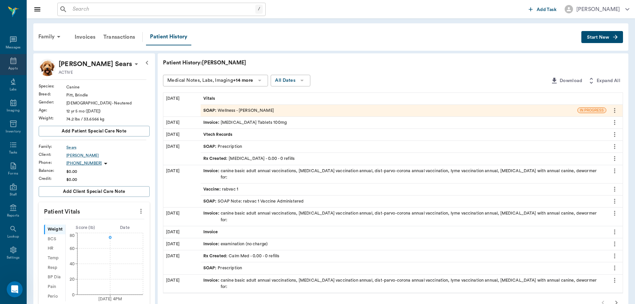
click at [11, 60] on icon at bounding box center [13, 60] width 6 height 7
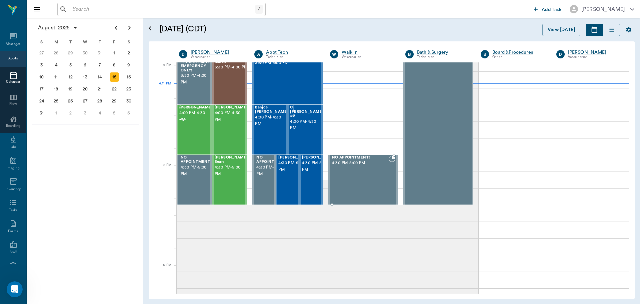
scroll to position [800, 0]
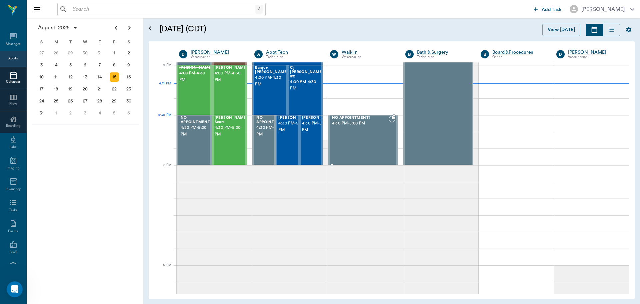
click at [276, 89] on div "Banjoe [PERSON_NAME] 4:00 PM - 4:30 PM" at bounding box center [271, 90] width 33 height 49
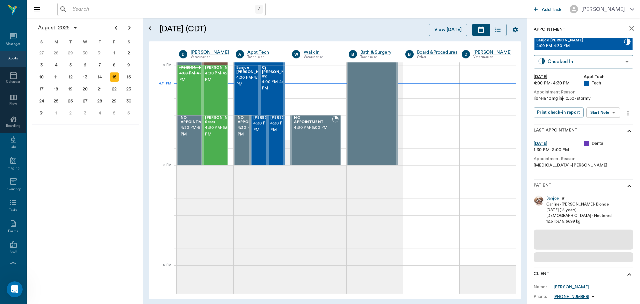
click at [612, 113] on body "/ ​ Add Task Dr. Bert Ellsworth Nectar Messages Appts Calendar Flow Boarding La…" at bounding box center [320, 152] width 640 height 304
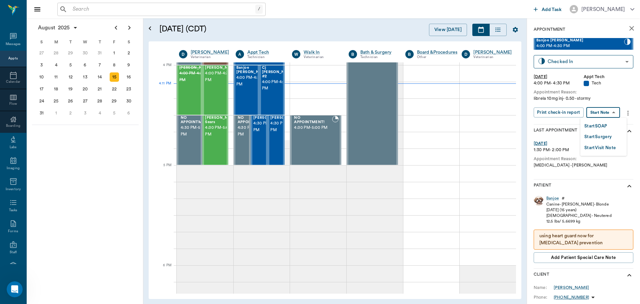
click at [616, 126] on li "Start SOAP" at bounding box center [604, 125] width 46 height 11
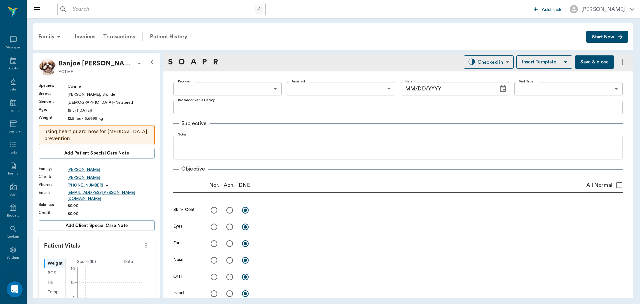
click at [253, 92] on body "/ ​ Add Task Dr. Bert Ellsworth Nectar Messages Appts Labs Imaging Inventory Ta…" at bounding box center [320, 152] width 640 height 304
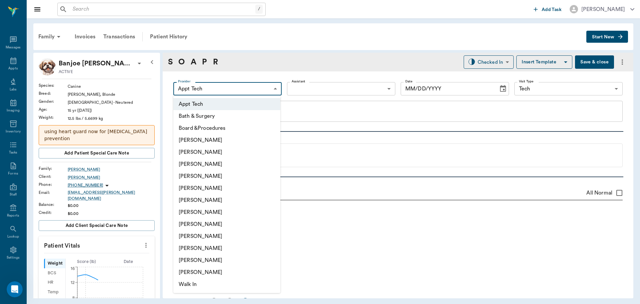
type input "63ec2f075fda476ae8351a4c"
type input "65d2be4f46e3a538d89b8c1a"
type textarea "librela 10mg inj- 0.50 -stormy"
type input "[DATE]"
click at [210, 198] on li "[PERSON_NAME]" at bounding box center [226, 200] width 107 height 12
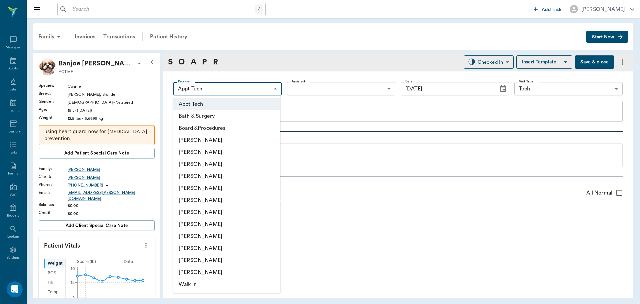
type input "682b670d8bdc6f7f8feef3db"
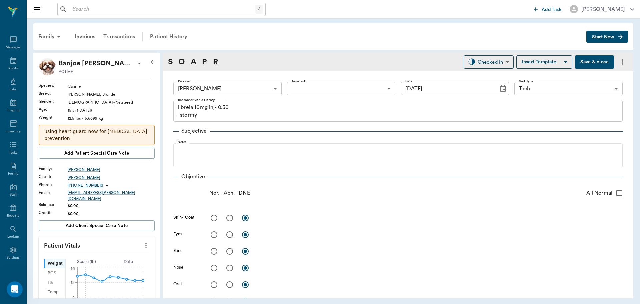
click at [357, 90] on div at bounding box center [320, 152] width 640 height 304
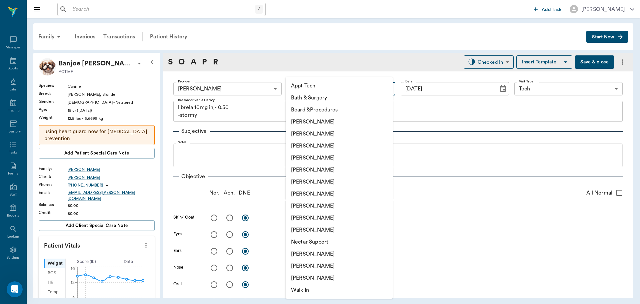
click at [390, 87] on body "/ ​ Add Task Dr. Bert Ellsworth Nectar Messages Appts Labs Imaging Inventory Ta…" at bounding box center [320, 152] width 640 height 304
click at [344, 253] on li "[PERSON_NAME]" at bounding box center [339, 254] width 107 height 12
type input "6740bf97de10e07744acf1eb"
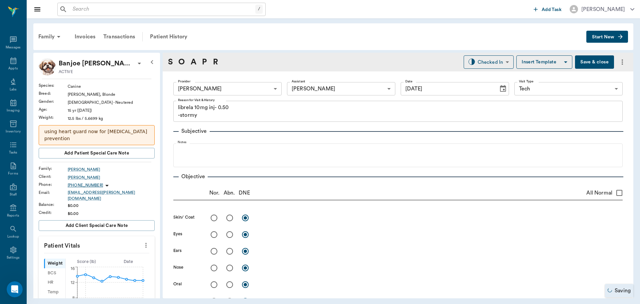
click at [143, 241] on div "Appt Tech Bath & Surgery Board &Procedures [PERSON_NAME] [PERSON_NAME] [PERSON_…" at bounding box center [320, 152] width 640 height 304
click at [142, 242] on icon "more" at bounding box center [145, 245] width 7 height 8
click at [124, 252] on span "Enter Vitals" at bounding box center [113, 252] width 56 height 7
click at [111, 260] on div at bounding box center [320, 152] width 640 height 304
click at [111, 260] on input "text" at bounding box center [96, 264] width 58 height 13
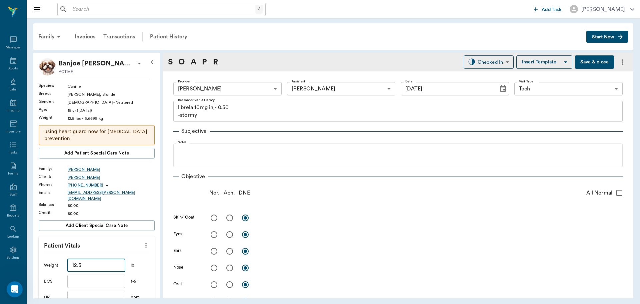
scroll to position [167, 0]
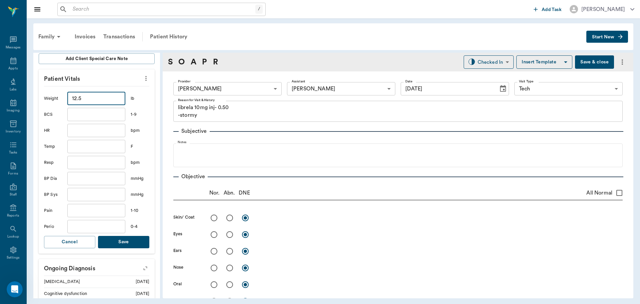
type input "12.5"
click at [108, 239] on button "Save" at bounding box center [123, 242] width 51 height 12
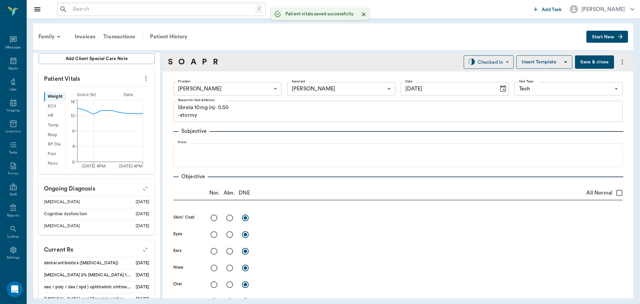
click at [295, 186] on div "Nor. Abn. DNE All Normal" at bounding box center [397, 193] width 449 height 14
click at [251, 136] on div "Subjective Notes" at bounding box center [397, 144] width 449 height 45
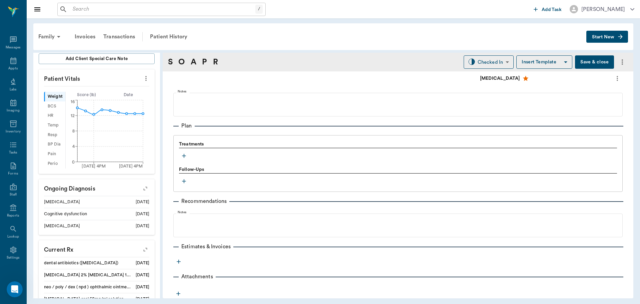
click at [327, 249] on div "Estimates & Invoices" at bounding box center [397, 246] width 449 height 8
click at [183, 156] on icon "button" at bounding box center [184, 155] width 7 height 7
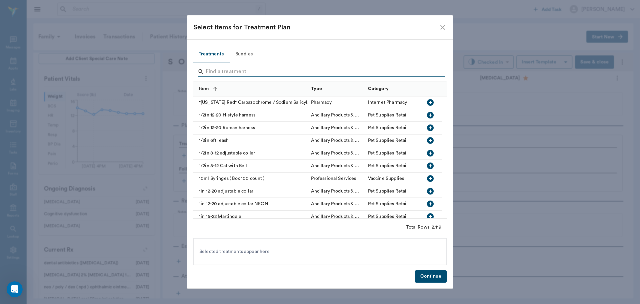
click at [226, 67] on input "Search" at bounding box center [321, 71] width 230 height 11
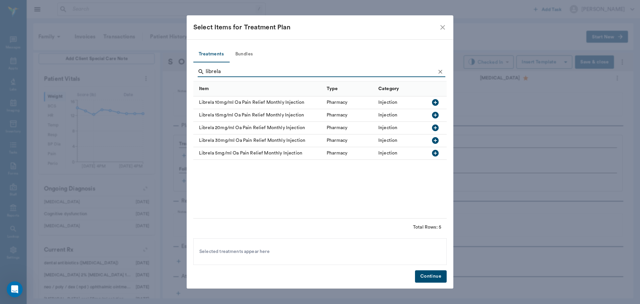
type input "librela"
click at [435, 154] on icon "button" at bounding box center [435, 153] width 7 height 7
click at [429, 275] on button "Continue" at bounding box center [431, 276] width 32 height 12
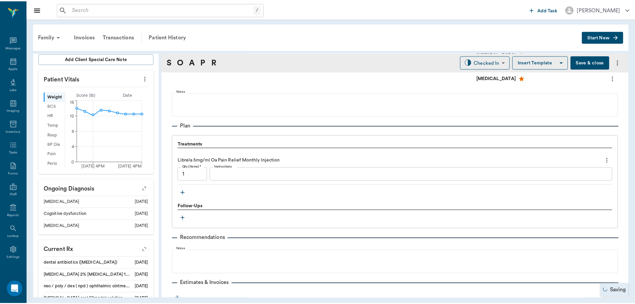
scroll to position [470, 0]
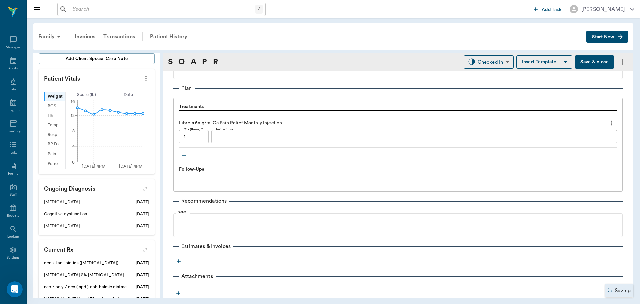
click at [180, 262] on icon "more" at bounding box center [178, 261] width 7 height 7
click at [258, 273] on div at bounding box center [320, 152] width 640 height 304
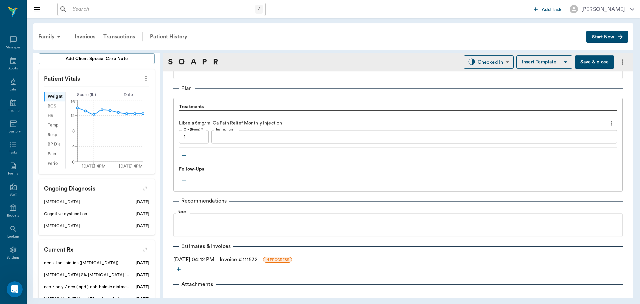
click at [258, 259] on div at bounding box center [320, 152] width 640 height 304
click at [257, 260] on link "Invoice # 111532" at bounding box center [239, 259] width 38 height 8
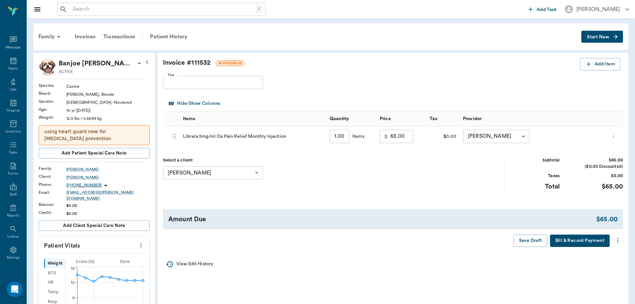
click at [618, 239] on icon "more" at bounding box center [617, 240] width 7 height 8
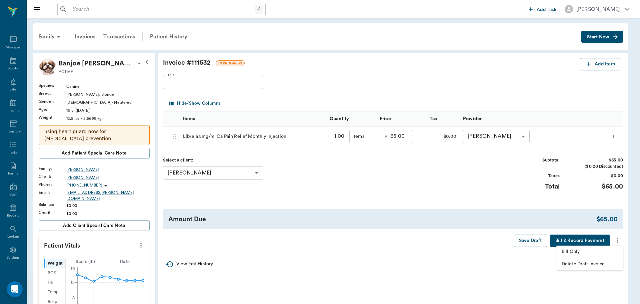
click at [334, 175] on div at bounding box center [320, 152] width 640 height 304
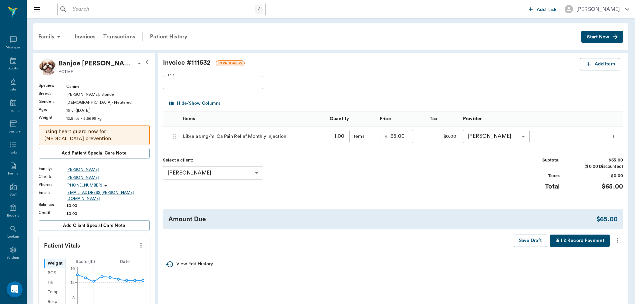
click at [77, 62] on p "Banjoe [PERSON_NAME]" at bounding box center [97, 63] width 77 height 11
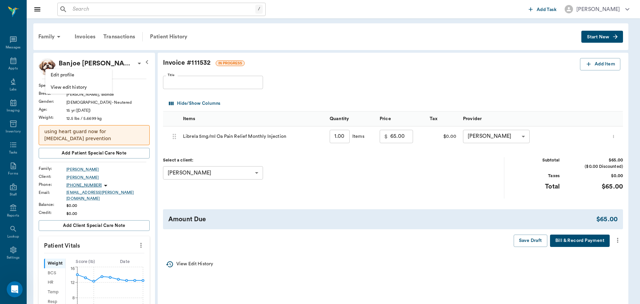
click at [120, 36] on div at bounding box center [320, 152] width 640 height 304
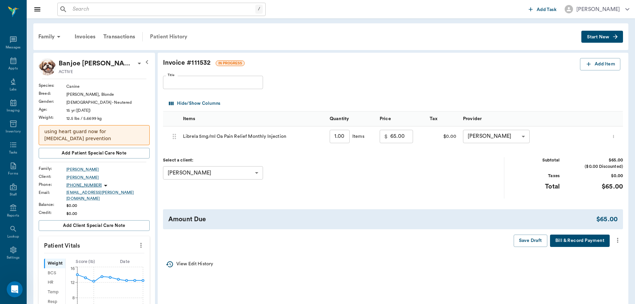
click at [176, 36] on div at bounding box center [317, 152] width 635 height 304
click at [177, 35] on div "Patient History" at bounding box center [168, 37] width 45 height 16
click at [620, 241] on icon "more" at bounding box center [617, 240] width 7 height 8
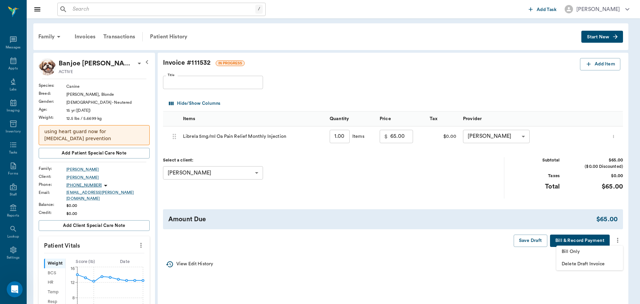
click at [599, 252] on span "Bill Only" at bounding box center [590, 251] width 56 height 7
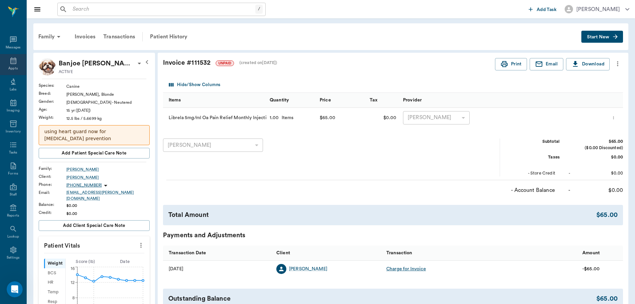
click at [12, 63] on icon at bounding box center [13, 61] width 8 height 8
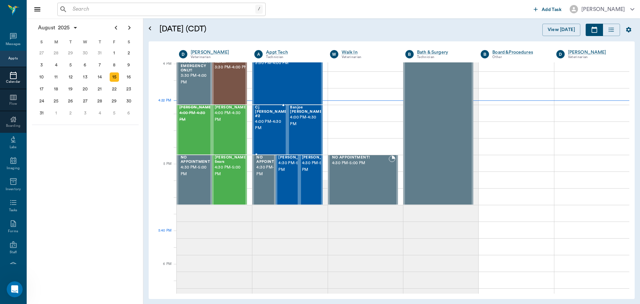
scroll to position [802, 0]
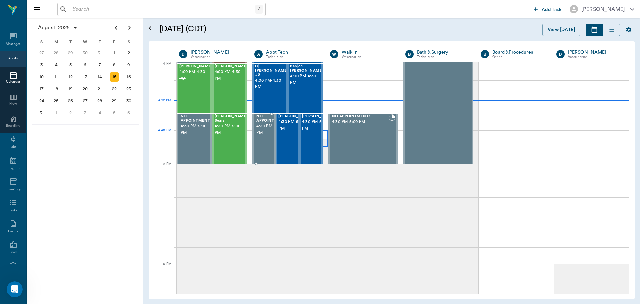
click at [305, 132] on span "4:30 PM - 5:00 PM" at bounding box center [318, 125] width 33 height 13
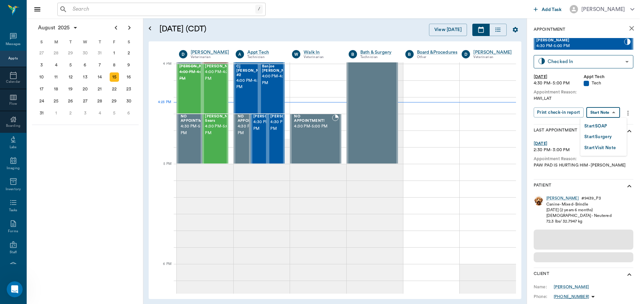
click at [602, 112] on body "/ ​ Add Task Dr. Bert Ellsworth Nectar Messages Appts Calendar Flow Boarding La…" at bounding box center [320, 152] width 640 height 304
click at [604, 129] on button "Start SOAP" at bounding box center [596, 126] width 23 height 8
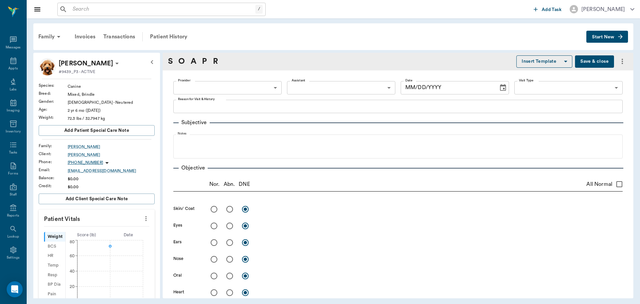
type textarea "HWI,LAT"
type input "63ec2f075fda476ae8351a4c"
type input "65d2be4f46e3a538d89b8c1a"
type input "[DATE]"
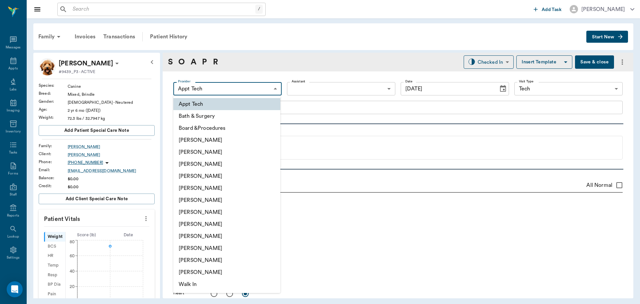
click at [262, 90] on body "/ ​ Add Task Dr. Bert Ellsworth Nectar Messages Appts Labs Imaging Inventory Ta…" at bounding box center [320, 152] width 640 height 304
drag, startPoint x: 334, startPoint y: 108, endPoint x: 333, endPoint y: 85, distance: 23.4
click at [334, 108] on div at bounding box center [320, 152] width 640 height 304
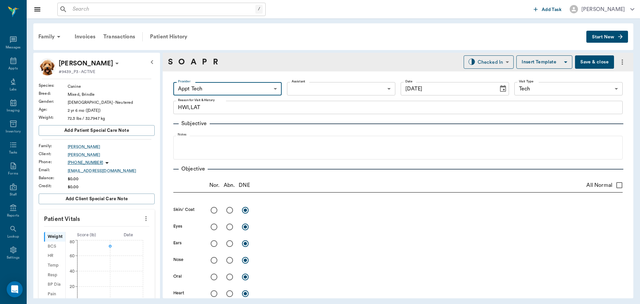
click at [325, 88] on body "/ ​ Add Task Dr. Bert Ellsworth Nectar Messages Appts Labs Imaging Inventory Ta…" at bounding box center [320, 152] width 640 height 304
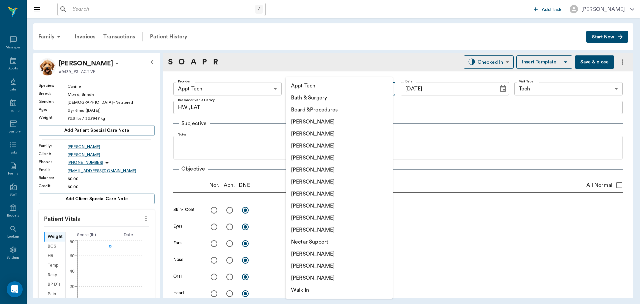
click at [333, 254] on li "[PERSON_NAME]" at bounding box center [339, 254] width 107 height 12
type input "6740bf97de10e07744acf1eb"
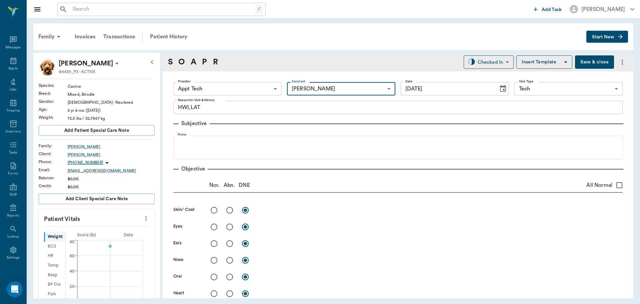
click at [141, 216] on button "more" at bounding box center [146, 218] width 11 height 11
click at [126, 234] on li "Enter Vitals" at bounding box center [113, 230] width 67 height 12
click at [112, 241] on input "text" at bounding box center [96, 238] width 58 height 13
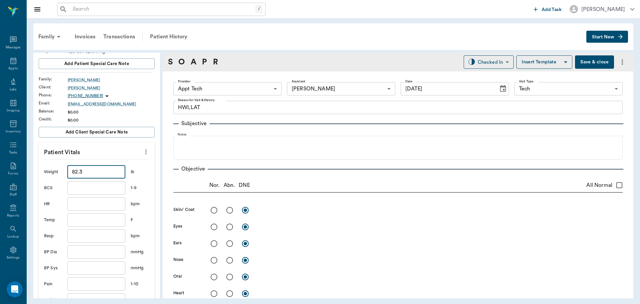
scroll to position [100, 0]
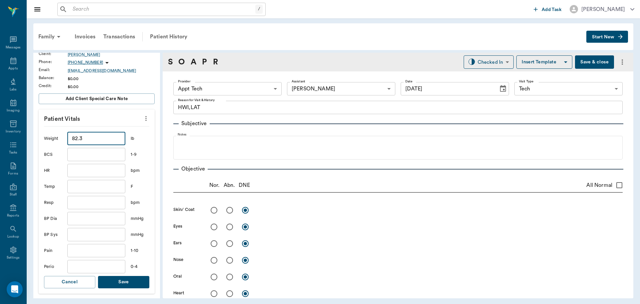
type input "82.3"
click at [113, 280] on button "Save" at bounding box center [123, 282] width 51 height 12
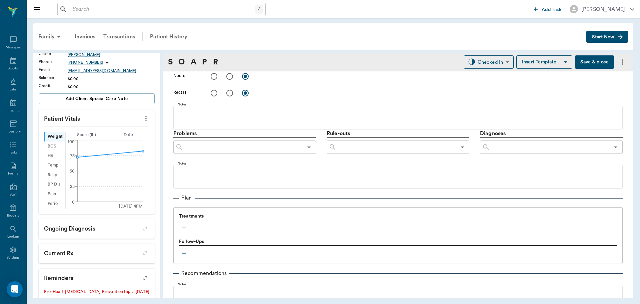
scroll to position [333, 0]
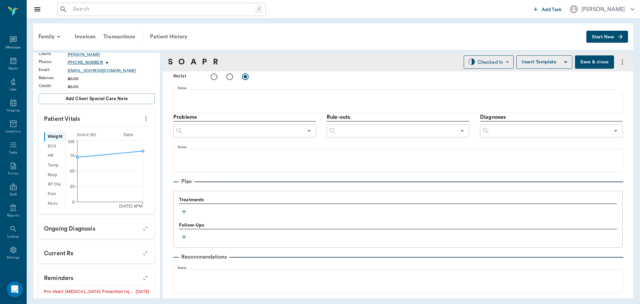
click at [181, 209] on icon "button" at bounding box center [184, 211] width 7 height 7
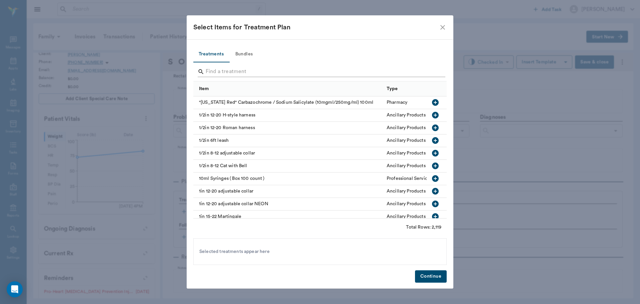
click at [218, 68] on input "Search" at bounding box center [321, 71] width 230 height 11
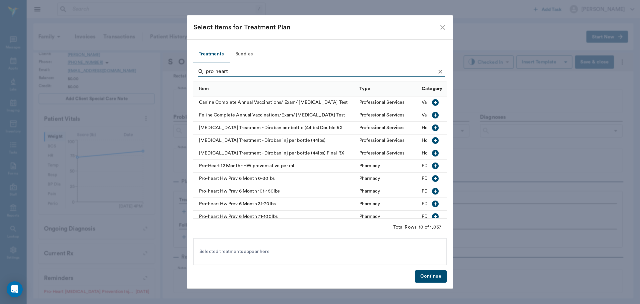
type input "pro heart"
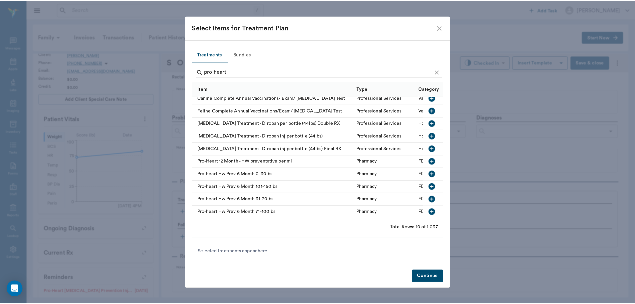
scroll to position [10, 0]
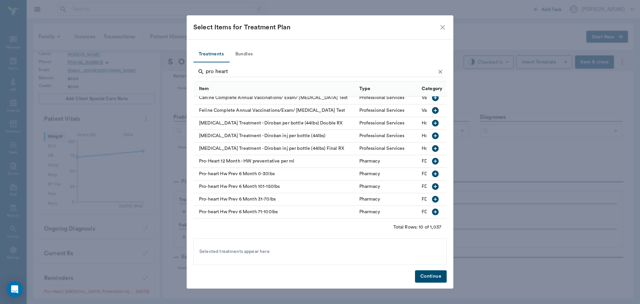
click at [432, 208] on icon "button" at bounding box center [435, 211] width 7 height 7
click at [434, 278] on button "Continue" at bounding box center [431, 276] width 32 height 12
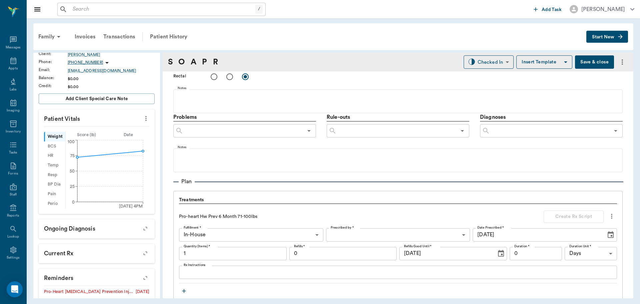
click at [601, 63] on button "Save & close" at bounding box center [594, 61] width 39 height 13
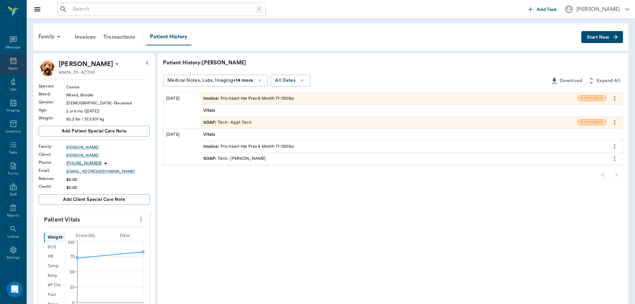
click at [6, 67] on div "Appts" at bounding box center [13, 64] width 26 height 21
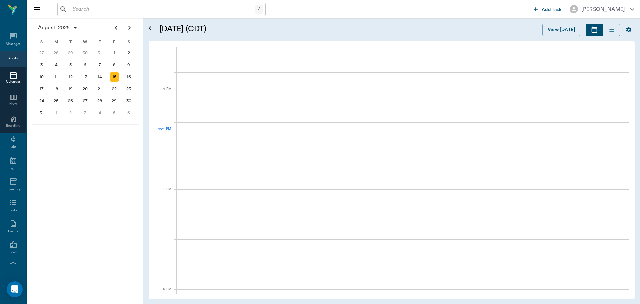
scroll to position [802, 0]
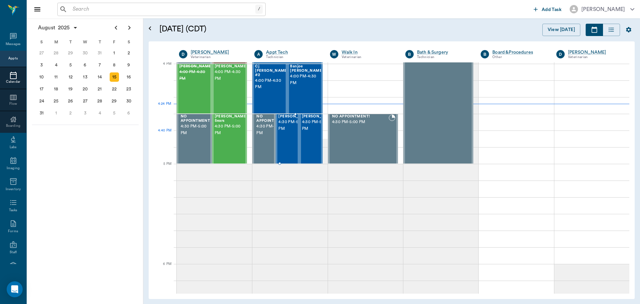
click at [286, 132] on span "4:30 PM - 5:00 PM" at bounding box center [294, 125] width 33 height 13
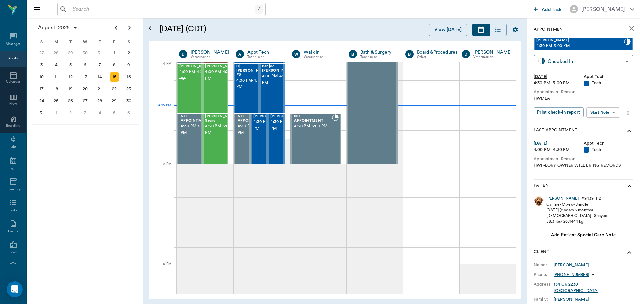
click at [604, 113] on body "/ ​ Add Task Dr. Bert Ellsworth Nectar Messages Appts Calendar Flow Boarding La…" at bounding box center [320, 152] width 640 height 304
click at [597, 127] on button "Start SOAP" at bounding box center [596, 126] width 23 height 8
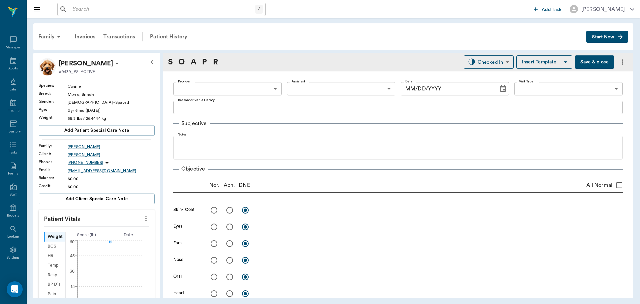
type input "63ec2f075fda476ae8351a4c"
type input "65d2be4f46e3a538d89b8c1a"
type textarea "HWI/LAT"
type input "[DATE]"
click at [362, 86] on body "/ ​ Add Task Dr. Bert Ellsworth Nectar Messages Appts Labs Imaging Inventory Ta…" at bounding box center [320, 152] width 640 height 304
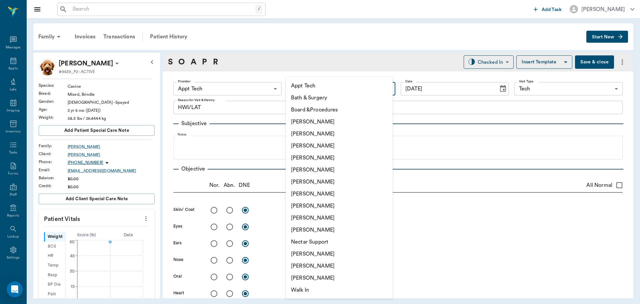
click at [312, 251] on li "[PERSON_NAME]" at bounding box center [339, 254] width 107 height 12
type input "6740bf97de10e07744acf1eb"
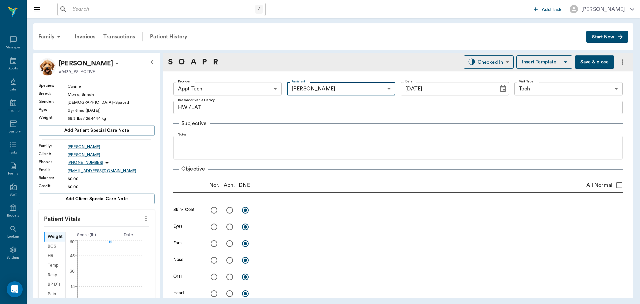
click at [142, 216] on icon "more" at bounding box center [145, 218] width 7 height 8
click at [97, 232] on span "Enter Vitals" at bounding box center [113, 229] width 56 height 7
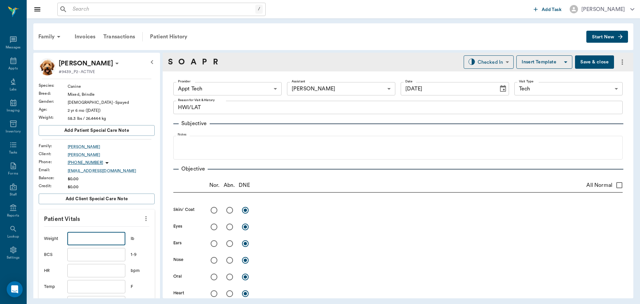
click at [97, 237] on input "text" at bounding box center [96, 238] width 58 height 13
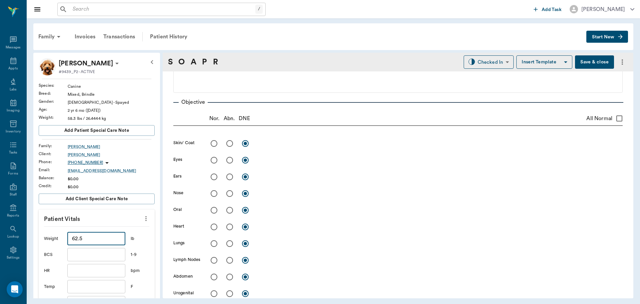
scroll to position [133, 0]
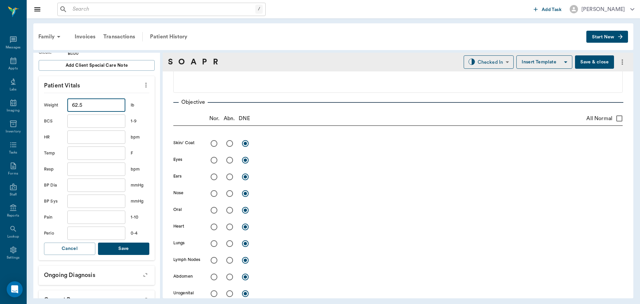
type input "62.5"
click at [118, 253] on button "Save" at bounding box center [123, 248] width 51 height 12
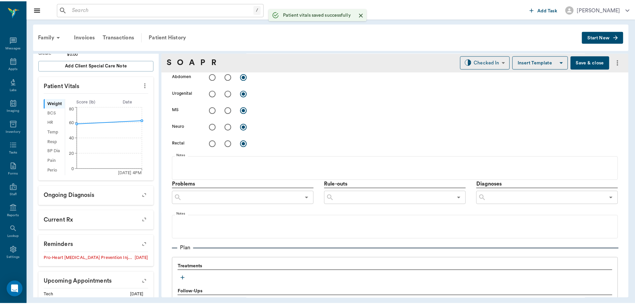
scroll to position [333, 0]
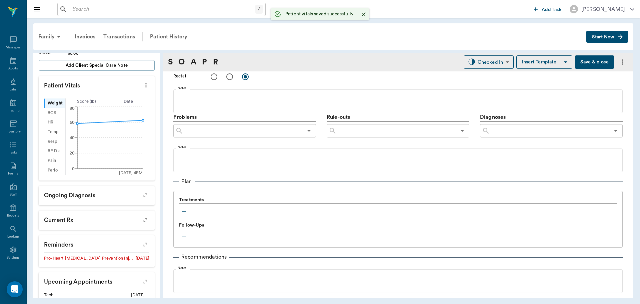
click at [186, 211] on icon "button" at bounding box center [184, 211] width 4 height 4
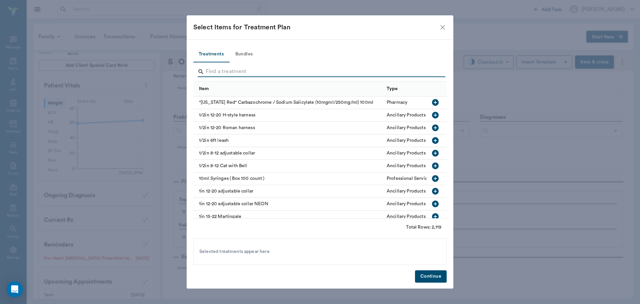
click at [216, 67] on input "Search" at bounding box center [321, 71] width 230 height 11
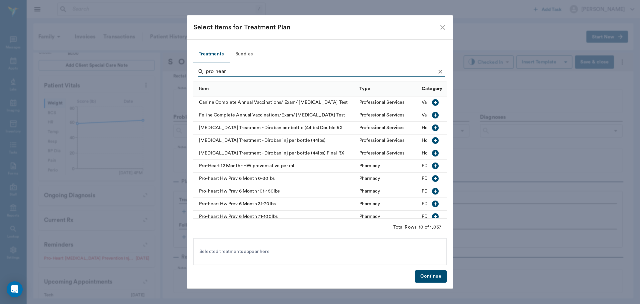
type input "pro hear"
click at [433, 203] on icon "button" at bounding box center [435, 203] width 7 height 7
click at [430, 275] on button "Continue" at bounding box center [431, 276] width 32 height 12
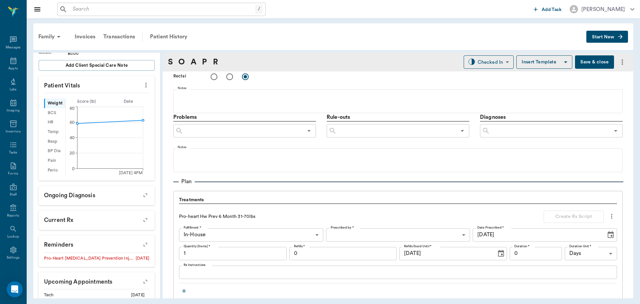
click at [585, 60] on button "Save & close" at bounding box center [594, 61] width 39 height 13
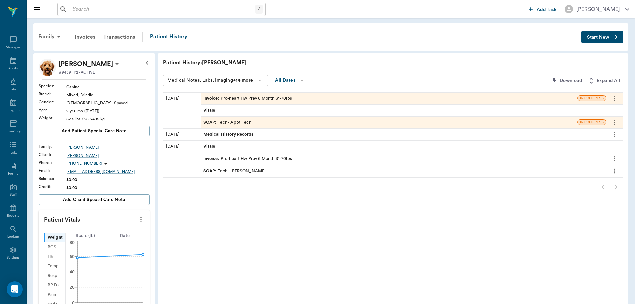
click at [281, 95] on div "Invoice : Pro-heart Hw Prev 6 Month 31-70lbs" at bounding box center [247, 98] width 89 height 6
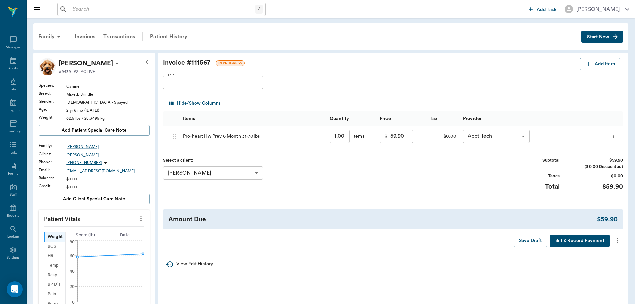
click at [619, 244] on icon "more" at bounding box center [617, 240] width 7 height 8
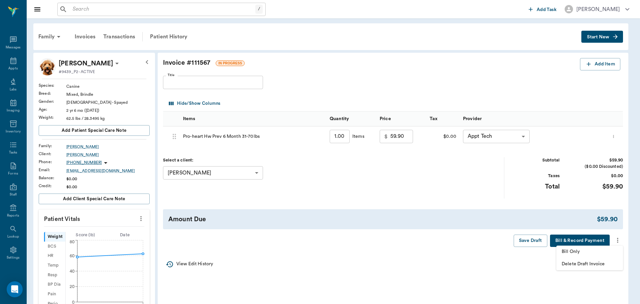
click at [612, 251] on span "Bill Only" at bounding box center [590, 251] width 56 height 7
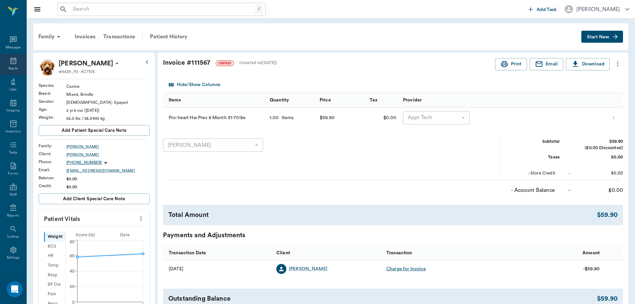
click at [10, 63] on icon at bounding box center [13, 60] width 6 height 7
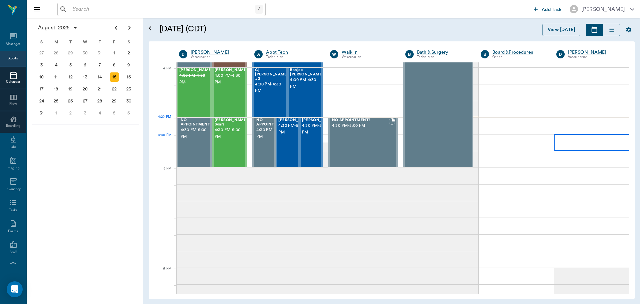
scroll to position [800, 0]
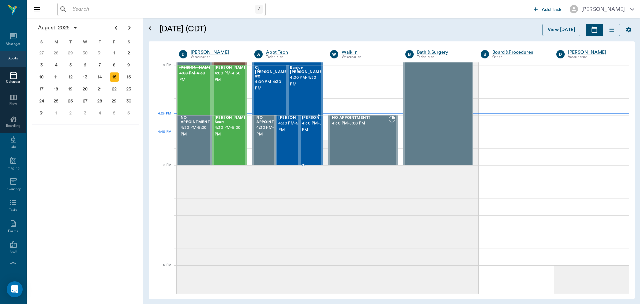
click at [309, 133] on span "4:30 PM - 5:00 PM" at bounding box center [318, 126] width 33 height 13
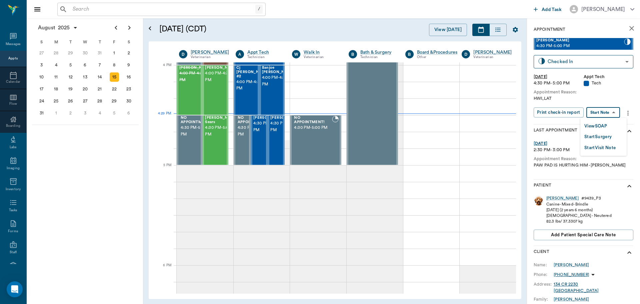
click at [615, 113] on body "/ ​ Add Task Dr. Bert Ellsworth Nectar Messages Appts Calendar Flow Boarding La…" at bounding box center [320, 152] width 640 height 304
click at [611, 126] on li "View SOAP" at bounding box center [604, 125] width 46 height 11
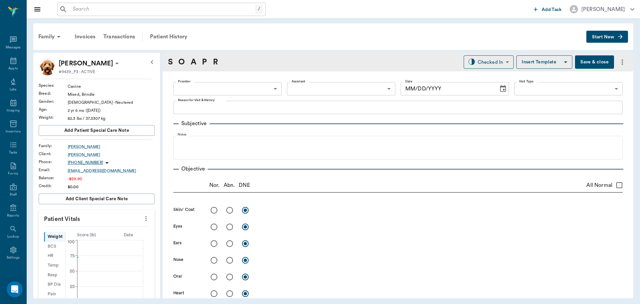
type input "63ec2f075fda476ae8351a4c"
type input "6740bf97de10e07744acf1eb"
type input "65d2be4f46e3a538d89b8c1a"
type textarea "HWI,LAT"
type input "[DATE]"
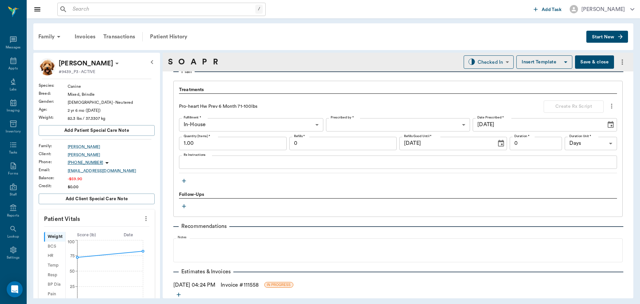
scroll to position [477, 0]
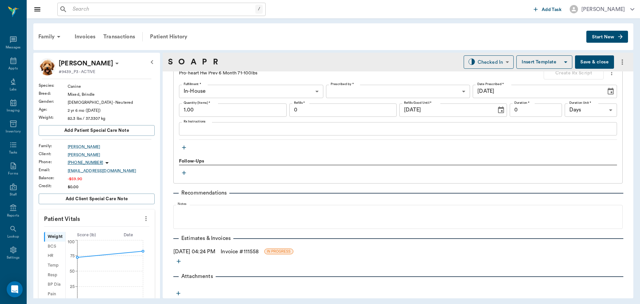
click at [256, 252] on link "Invoice # 111558" at bounding box center [240, 251] width 38 height 8
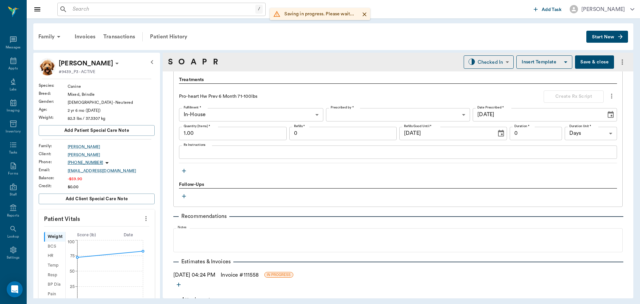
scroll to position [443, 0]
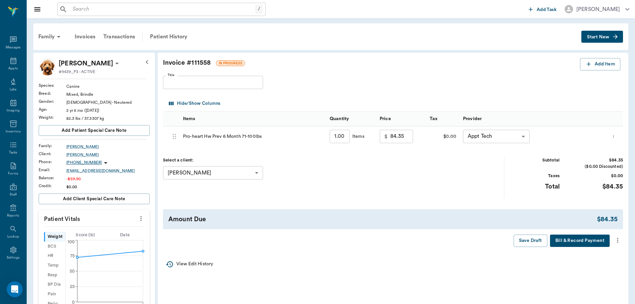
click at [618, 239] on icon "more" at bounding box center [617, 240] width 7 height 8
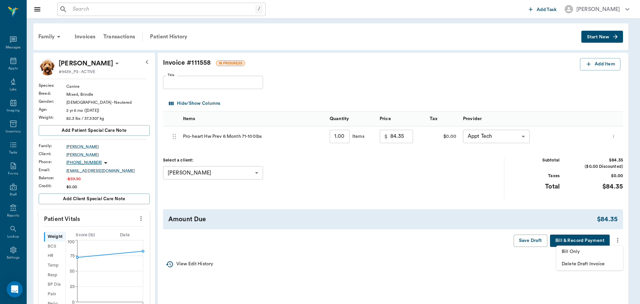
click at [587, 251] on span "Bill Only" at bounding box center [590, 251] width 56 height 7
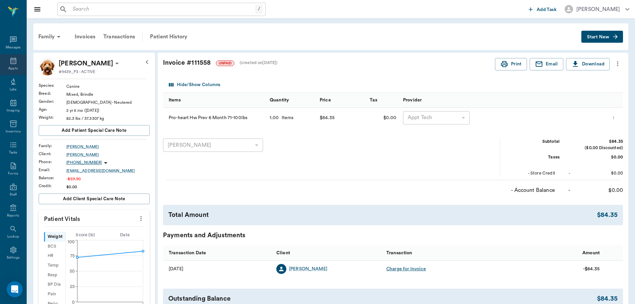
click at [12, 65] on div "Appts" at bounding box center [13, 64] width 26 height 21
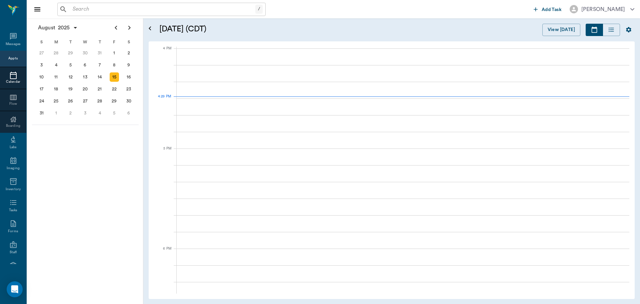
scroll to position [801, 0]
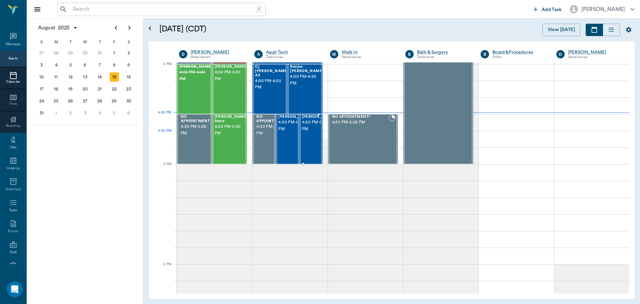
click at [304, 132] on span "4:30 PM - 5:00 PM" at bounding box center [318, 125] width 33 height 13
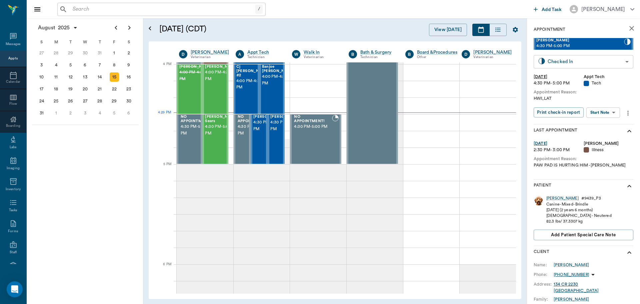
click at [612, 63] on body "/ ​ Add Task Dr. Bert Ellsworth Nectar Messages Appts Calendar Flow Boarding La…" at bounding box center [320, 152] width 640 height 304
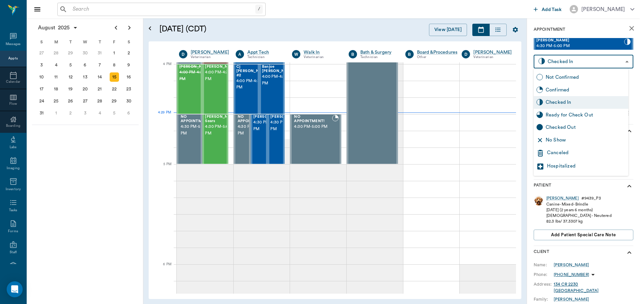
click at [577, 116] on div "Ready for Check Out" at bounding box center [586, 114] width 80 height 7
type input "READY_TO_CHECKOUT"
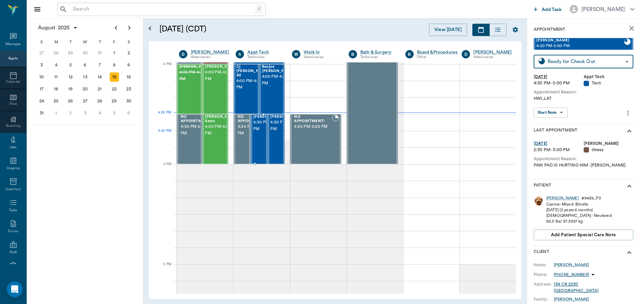
click at [260, 132] on span "4:30 PM - 5:00 PM" at bounding box center [269, 125] width 33 height 13
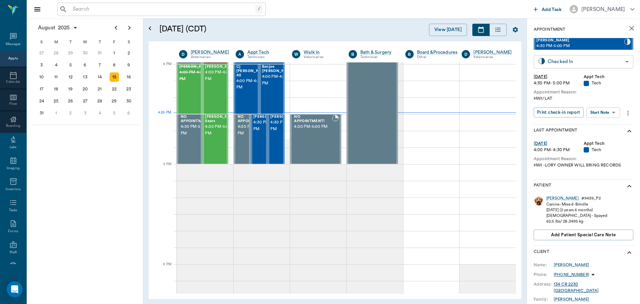
click at [601, 63] on body "/ ​ Add Task Dr. Bert Ellsworth Nectar Messages Appts Calendar Flow Boarding La…" at bounding box center [320, 152] width 640 height 304
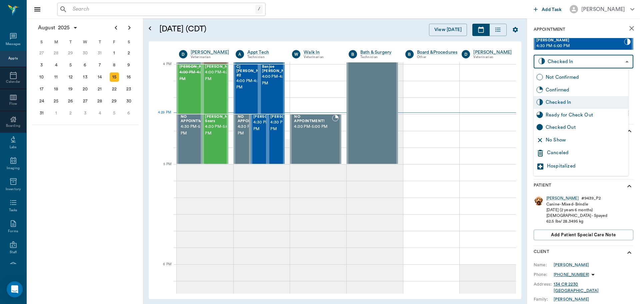
click at [568, 114] on div "Ready for Check Out" at bounding box center [586, 114] width 80 height 7
type input "READY_TO_CHECKOUT"
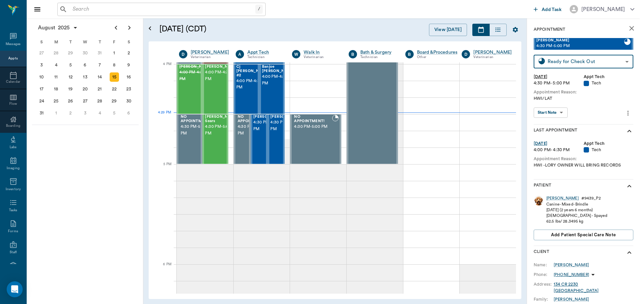
click at [66, 181] on div "August 2025 S M T W T F S 29 30 Jul 1 2 3 4 5 6 7 8 9 10 11 12 13 14 15 16 17 1…" at bounding box center [85, 160] width 117 height 285
click at [208, 134] on span "4:30 PM - 5:00 PM" at bounding box center [221, 129] width 33 height 13
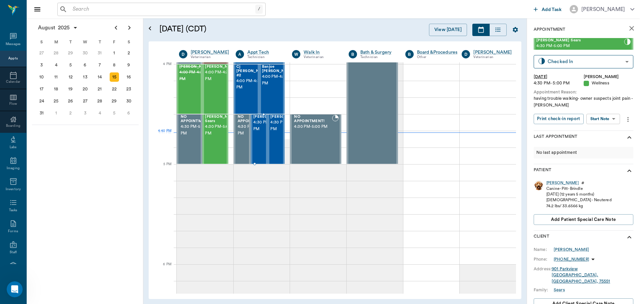
click at [254, 132] on span "4:30 PM - 5:00 PM" at bounding box center [269, 125] width 33 height 13
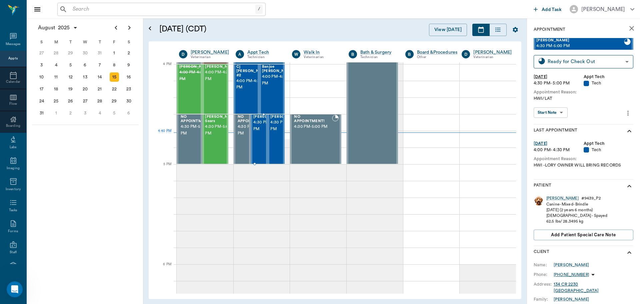
type input "CHECKED_OUT"
click at [276, 130] on span "4:30 PM - 5:00 PM" at bounding box center [286, 125] width 33 height 13
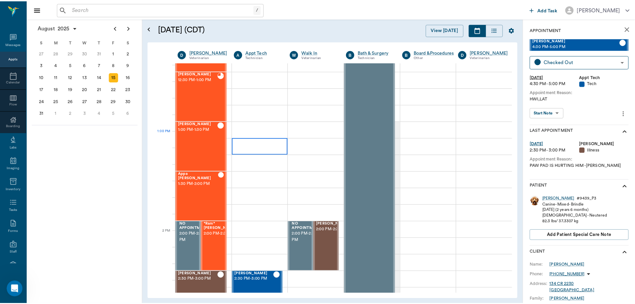
scroll to position [434, 0]
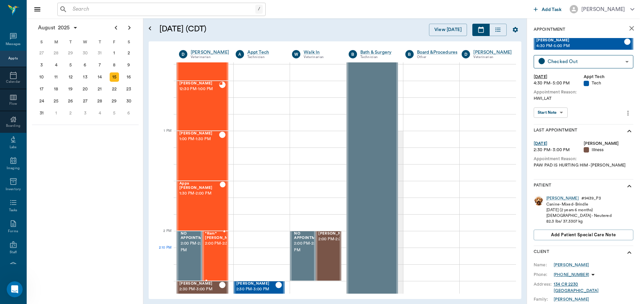
click at [213, 247] on span "2:00 PM - 2:30 PM" at bounding box center [221, 243] width 33 height 7
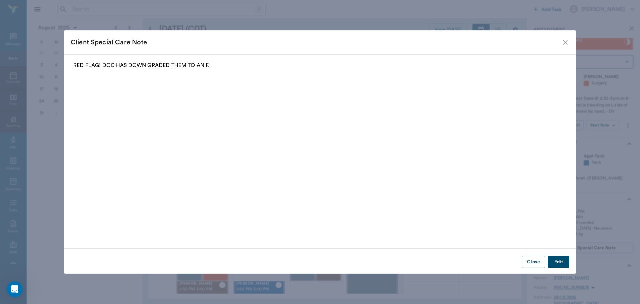
click at [566, 43] on icon "close" at bounding box center [565, 42] width 5 height 5
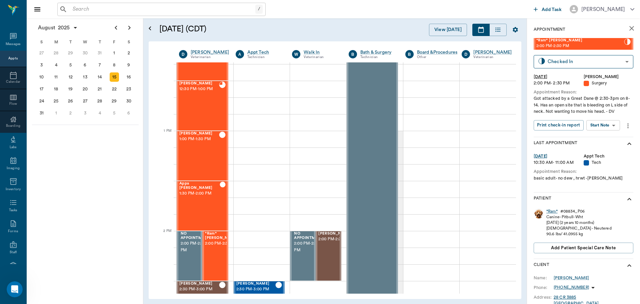
click at [558, 210] on div "*Ram*" at bounding box center [551, 211] width 11 height 6
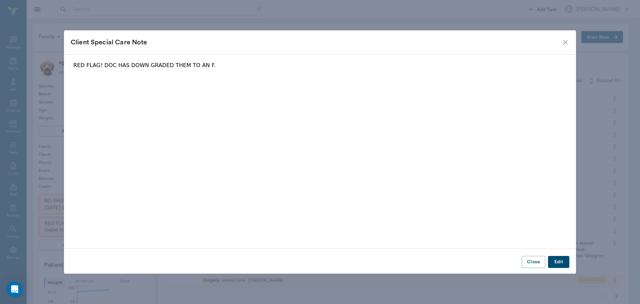
click at [563, 43] on icon "close" at bounding box center [566, 42] width 8 height 8
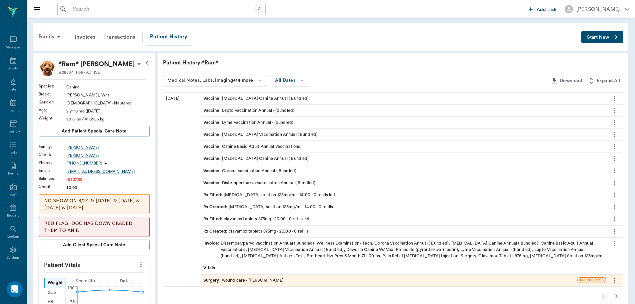
click at [298, 253] on div "Invoice : Distemper/parvo Vaccination Annual ( Bundled), Wellness Examination -…" at bounding box center [403, 249] width 400 height 19
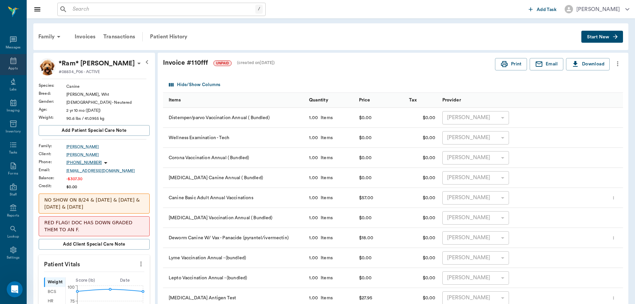
click at [6, 64] on div "Appts" at bounding box center [13, 64] width 26 height 21
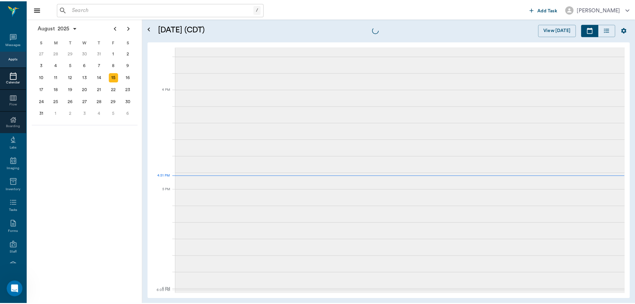
scroll to position [801, 0]
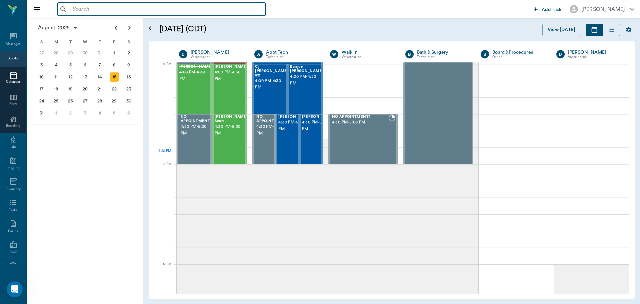
click at [117, 6] on input "text" at bounding box center [166, 9] width 193 height 9
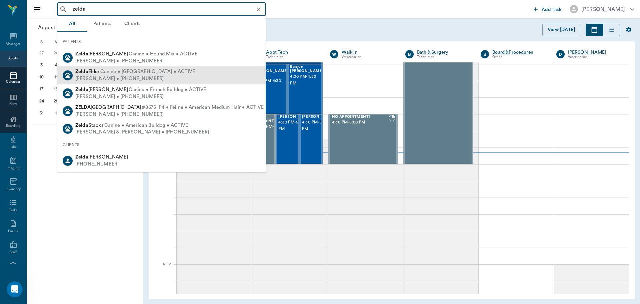
click at [150, 76] on div "Cheri Elder • (903) 826-2566" at bounding box center [135, 78] width 120 height 7
type input "zelda"
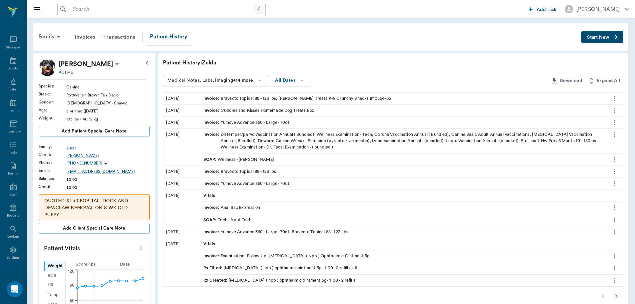
click at [352, 158] on div "SOAP : Wellness - Dr. Bert Ellsworth" at bounding box center [404, 160] width 406 height 12
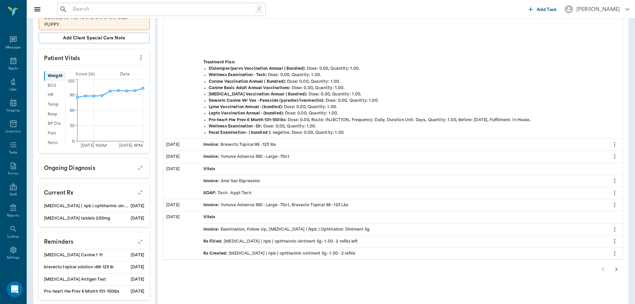
scroll to position [200, 0]
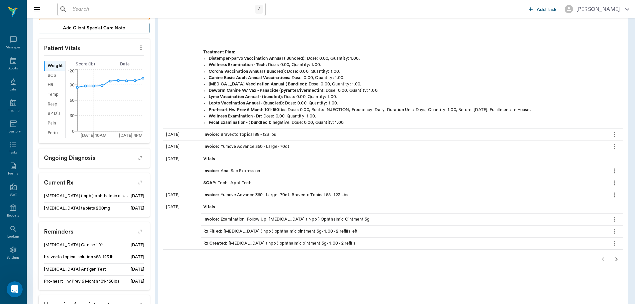
click at [258, 183] on div "SOAP : Tech - Appt Tech" at bounding box center [404, 183] width 406 height 12
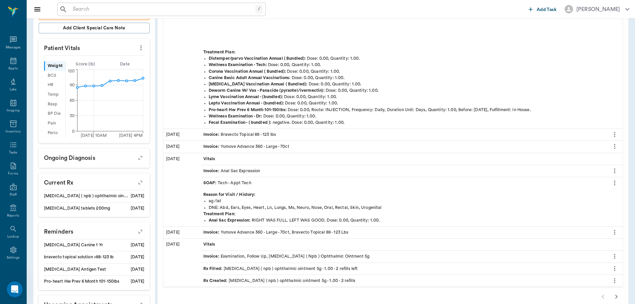
click at [258, 183] on div "SOAP : Tech - Appt Tech" at bounding box center [404, 183] width 406 height 12
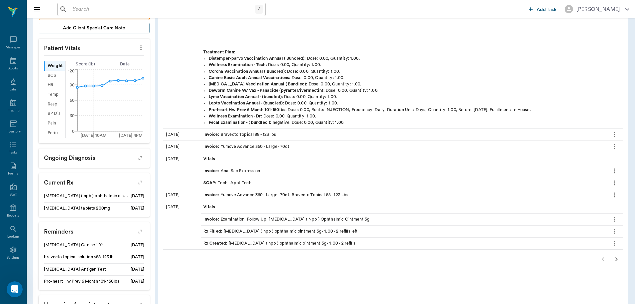
click at [616, 260] on icon "button" at bounding box center [617, 259] width 2 height 4
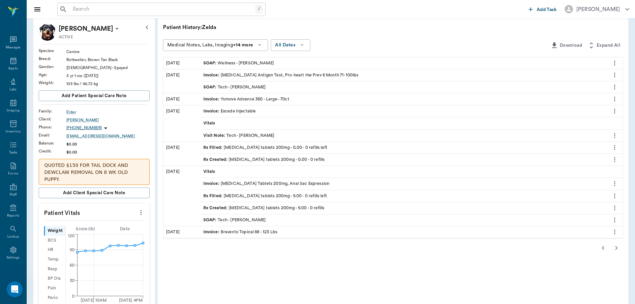
scroll to position [33, 0]
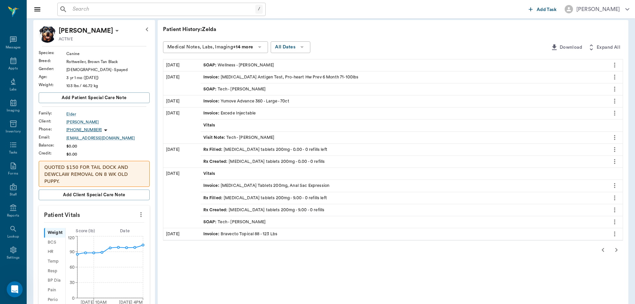
click at [290, 63] on div "SOAP : Wellness - Dr. Bert Ellsworth" at bounding box center [404, 65] width 406 height 12
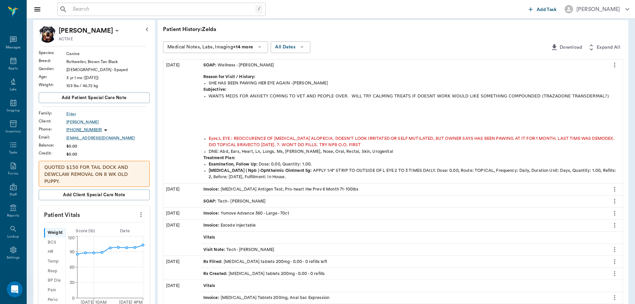
click at [290, 63] on div "SOAP : Wellness - Dr. Bert Ellsworth" at bounding box center [404, 65] width 406 height 12
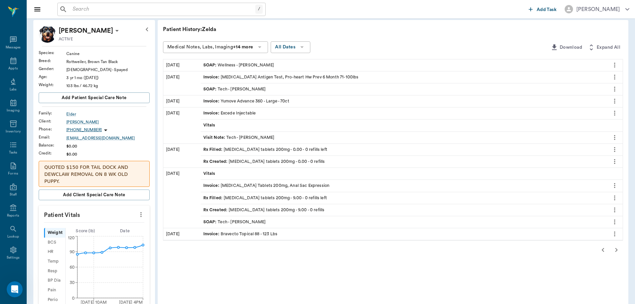
click at [616, 251] on icon "button" at bounding box center [617, 250] width 8 height 8
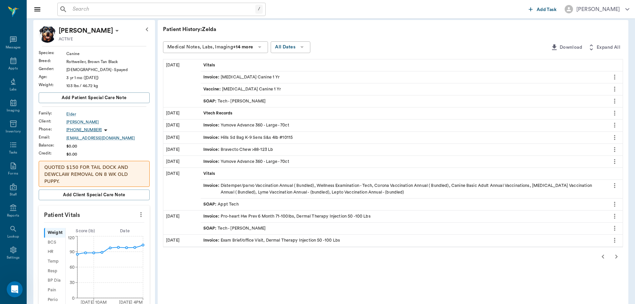
click at [618, 257] on icon "button" at bounding box center [617, 256] width 8 height 8
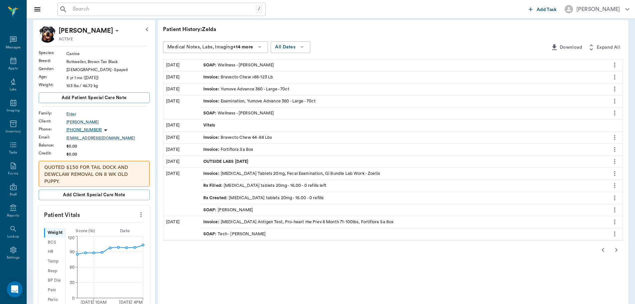
click at [310, 64] on div "SOAP : Wellness - Dr. Bert Ellsworth" at bounding box center [404, 65] width 406 height 12
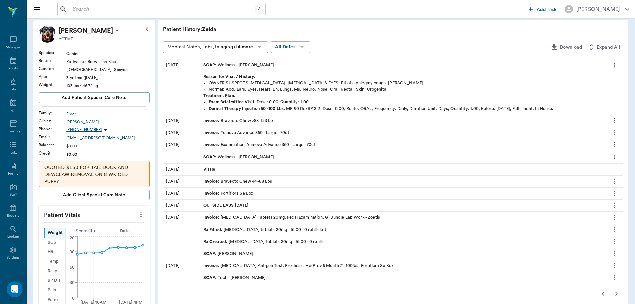
click at [304, 66] on div "SOAP : Wellness - Dr. Bert Ellsworth" at bounding box center [404, 65] width 406 height 12
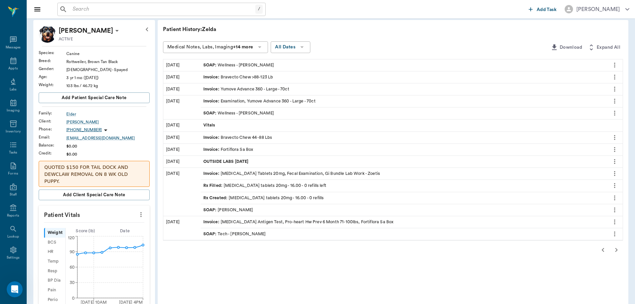
click at [267, 210] on div "SOAP : Dr. Bert Ellsworth" at bounding box center [404, 210] width 406 height 12
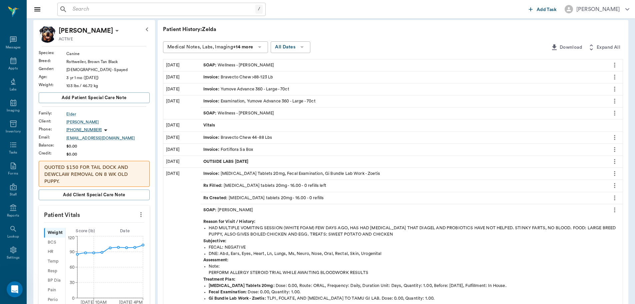
click at [267, 210] on div "SOAP : Dr. Bert Ellsworth" at bounding box center [404, 210] width 406 height 12
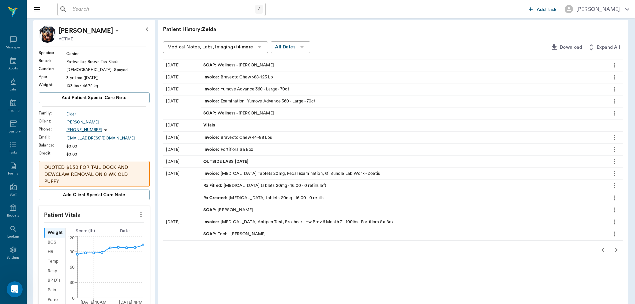
click at [612, 246] on button "button" at bounding box center [616, 249] width 13 height 13
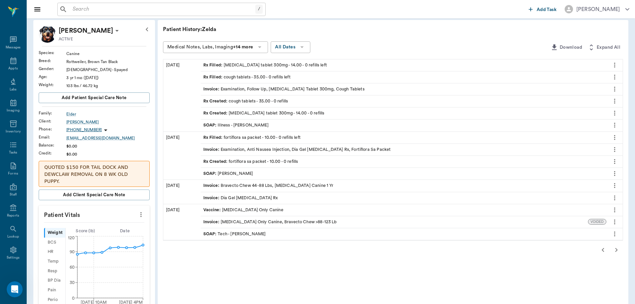
click at [612, 246] on button "button" at bounding box center [616, 249] width 13 height 13
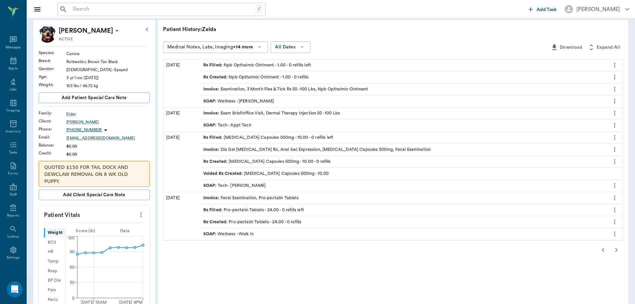
click at [612, 246] on button "button" at bounding box center [616, 249] width 13 height 13
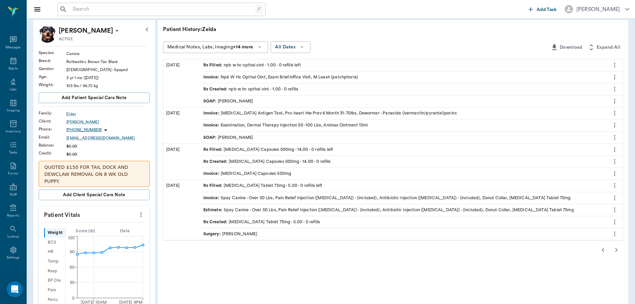
click at [613, 246] on icon "button" at bounding box center [617, 250] width 8 height 8
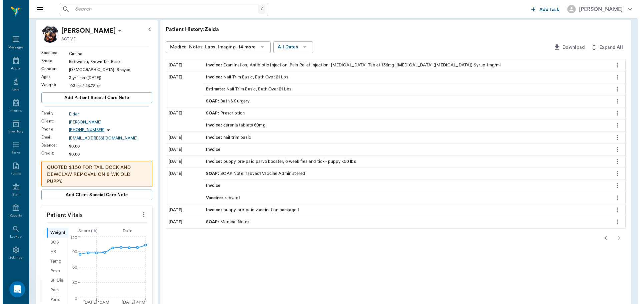
scroll to position [0, 0]
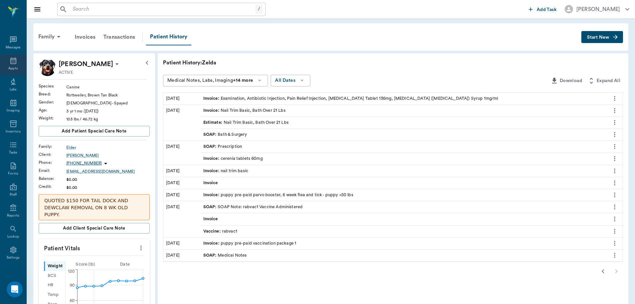
click at [5, 66] on div "Appts" at bounding box center [13, 64] width 26 height 21
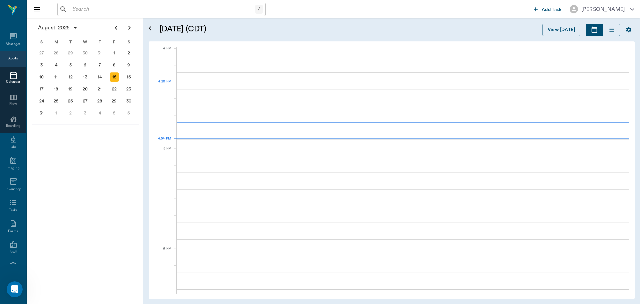
scroll to position [801, 0]
